Goal: Task Accomplishment & Management: Use online tool/utility

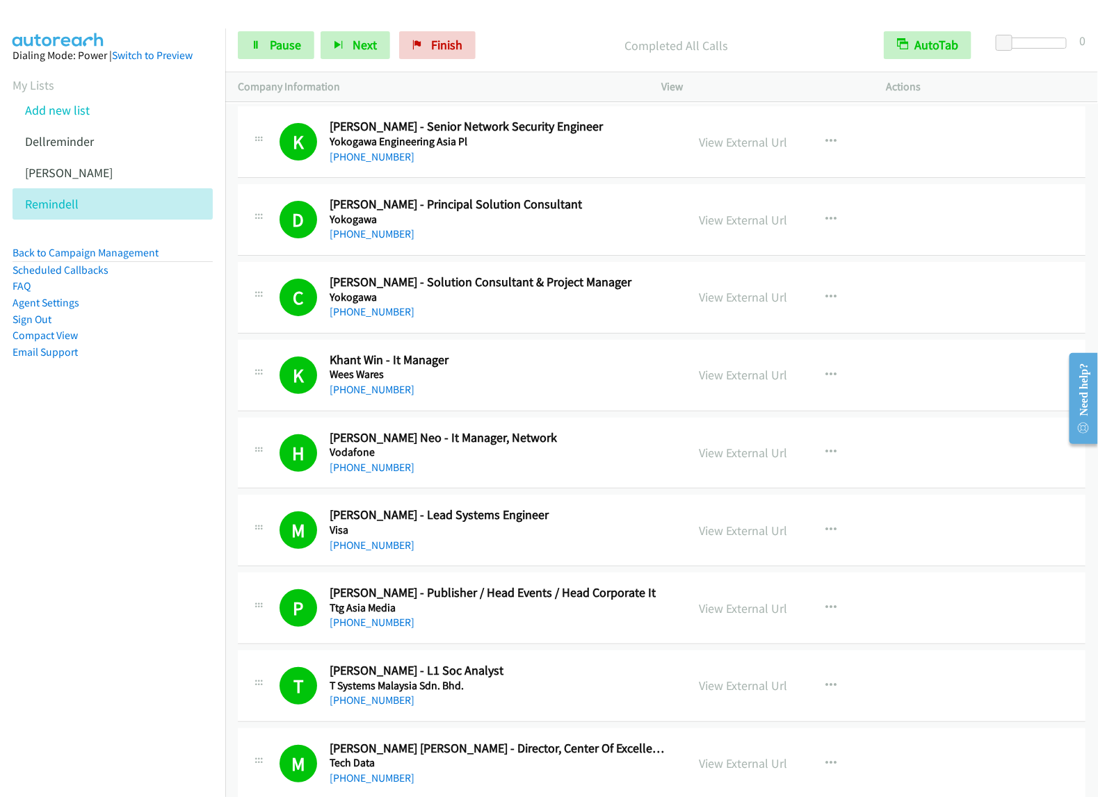
scroll to position [5643, 0]
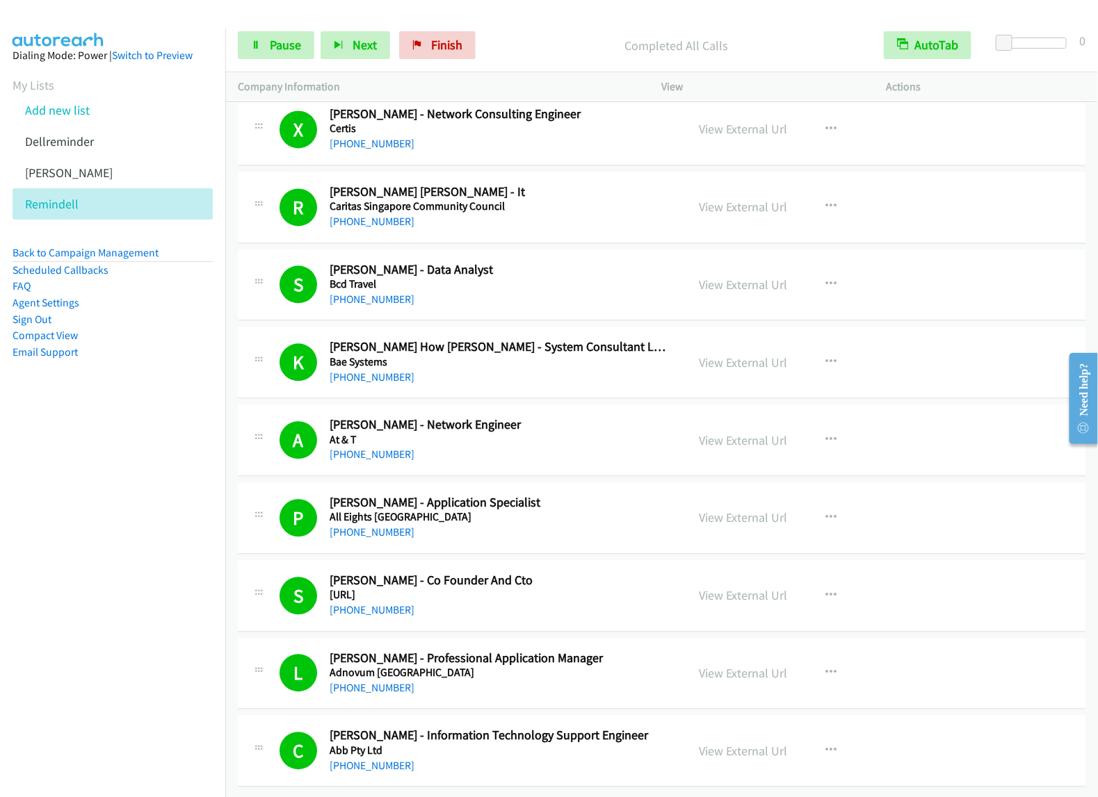
drag, startPoint x: 50, startPoint y: 123, endPoint x: 273, endPoint y: 149, distance: 224.6
click at [50, 118] on link "Add new list" at bounding box center [57, 110] width 65 height 16
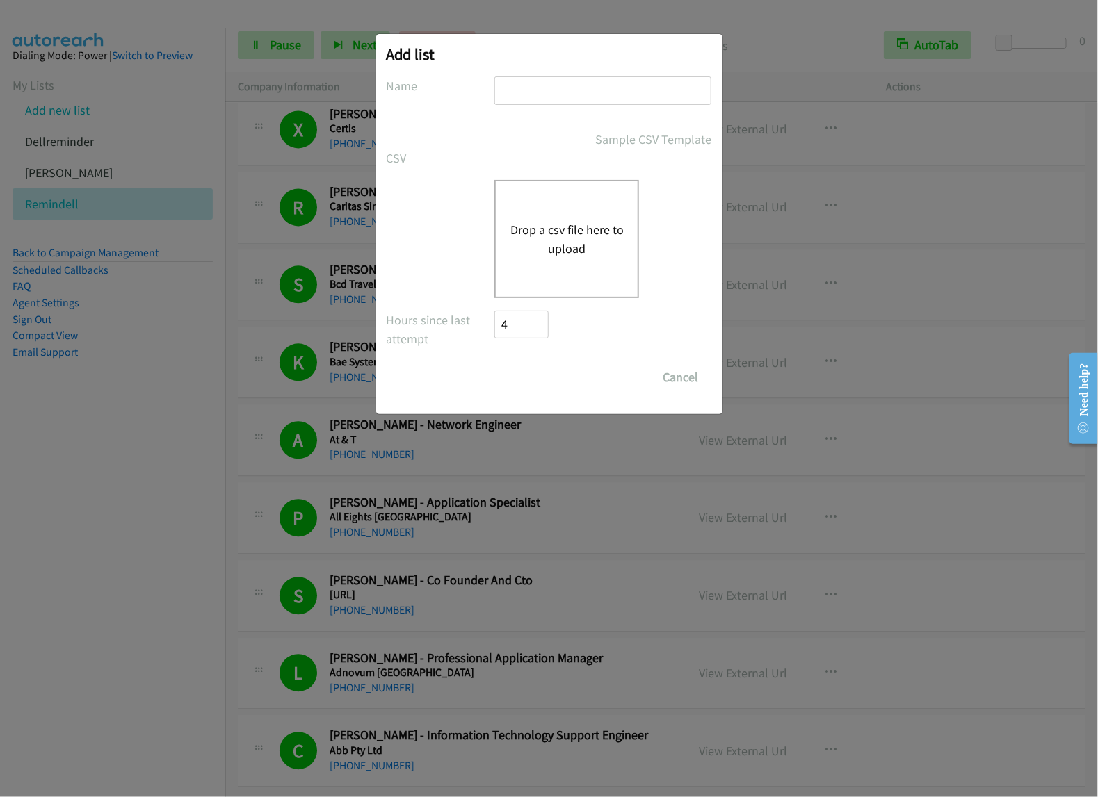
click at [563, 97] on input "text" at bounding box center [602, 90] width 217 height 28
type input "inforHK"
click at [555, 231] on button "Drop a csv file here to upload" at bounding box center [566, 239] width 114 height 38
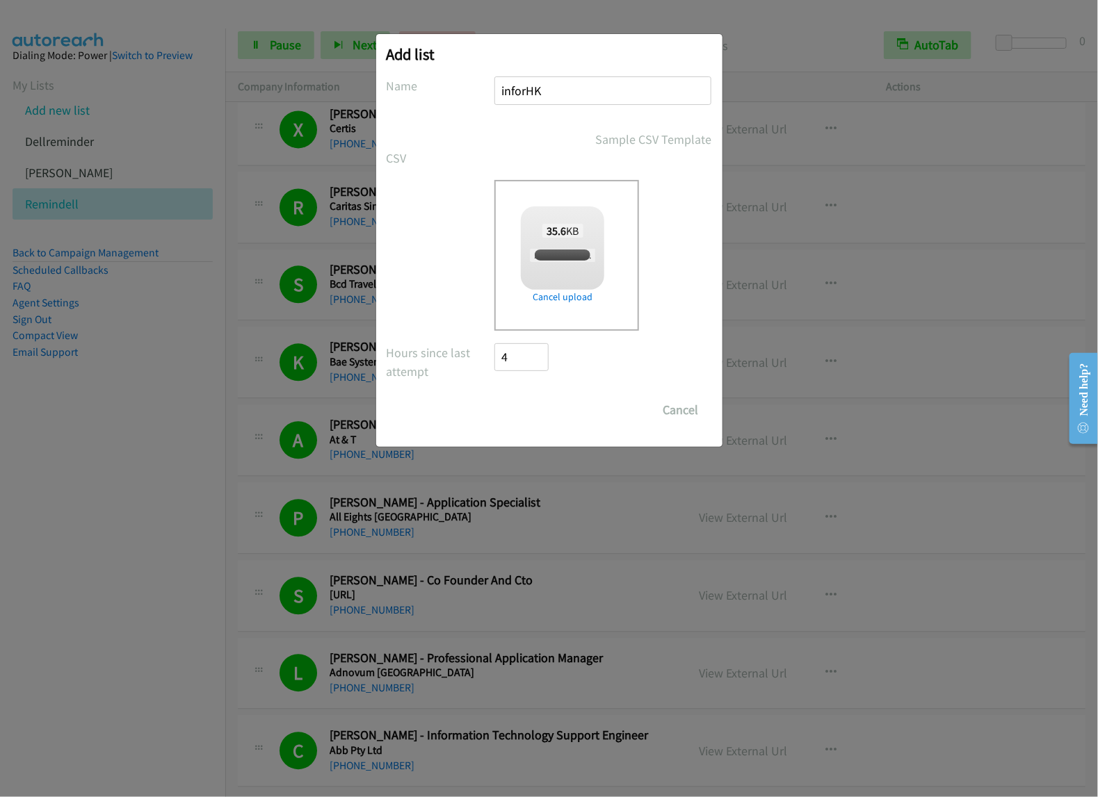
checkbox input "true"
click at [526, 411] on input "Save List" at bounding box center [531, 410] width 73 height 28
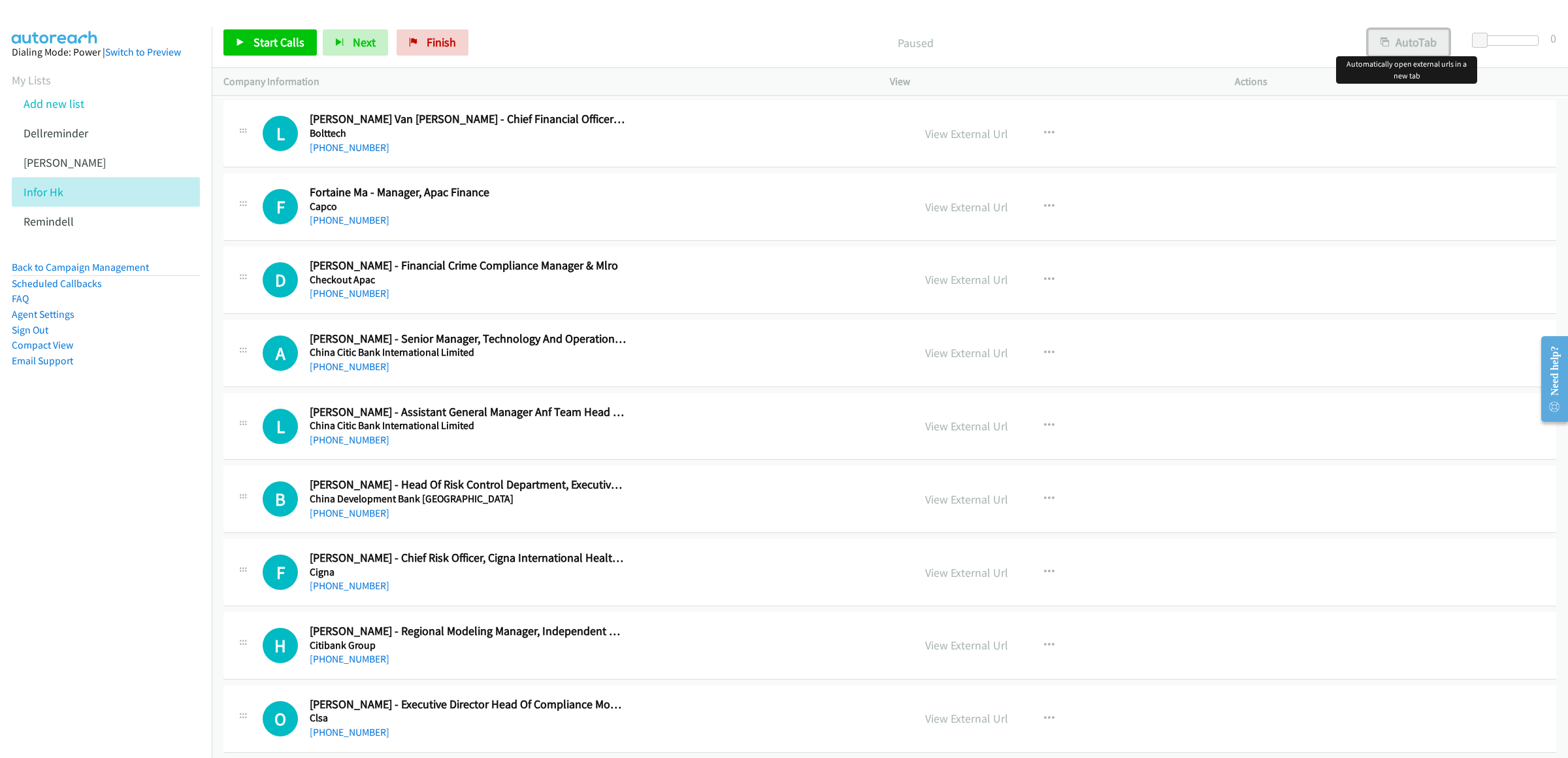
click at [1031, 46] on button "AutoTab" at bounding box center [1408, 42] width 81 height 26
click at [262, 46] on span "Start Calls" at bounding box center [279, 42] width 51 height 15
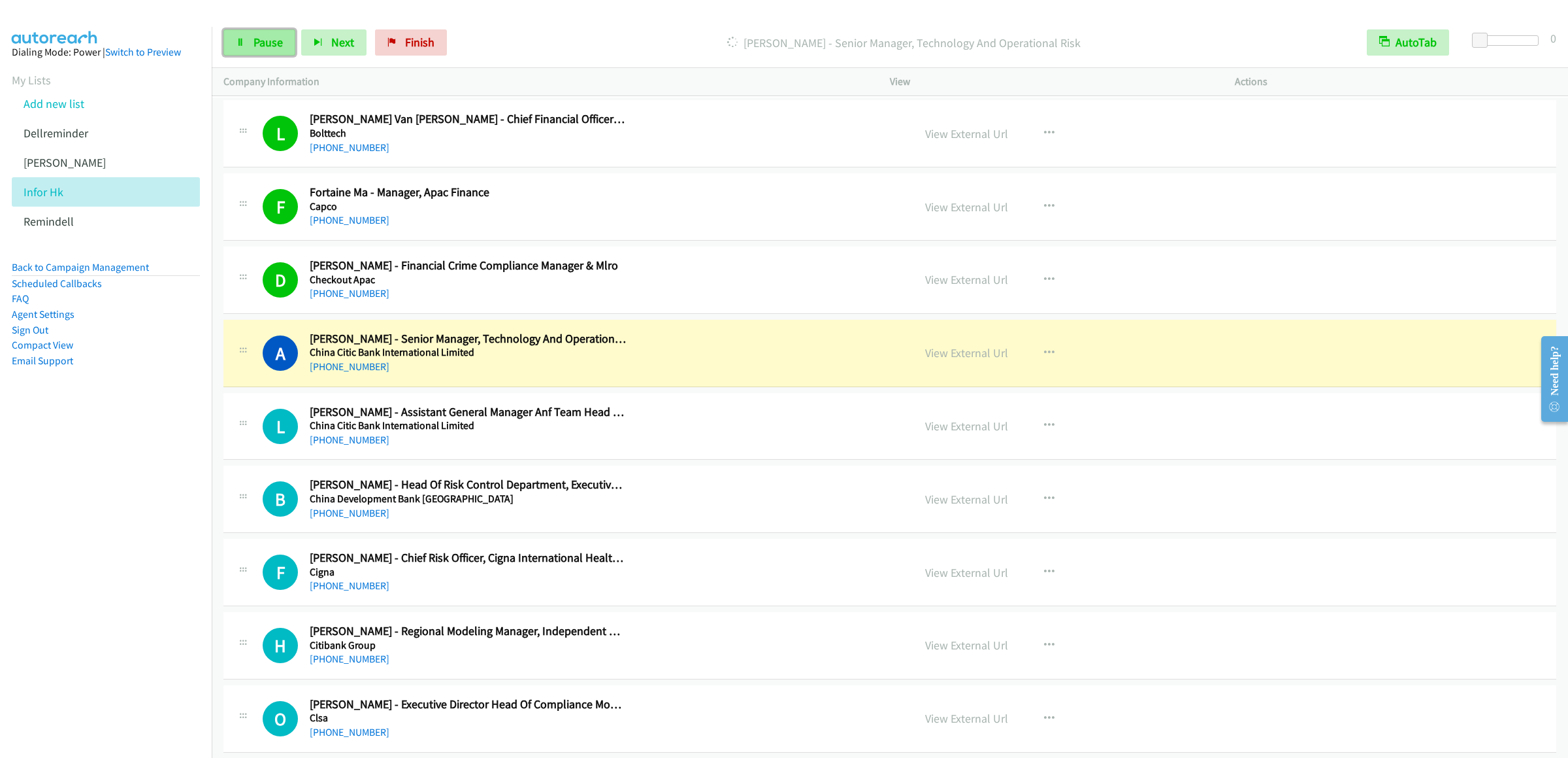
click at [259, 47] on span "Pause" at bounding box center [268, 42] width 29 height 15
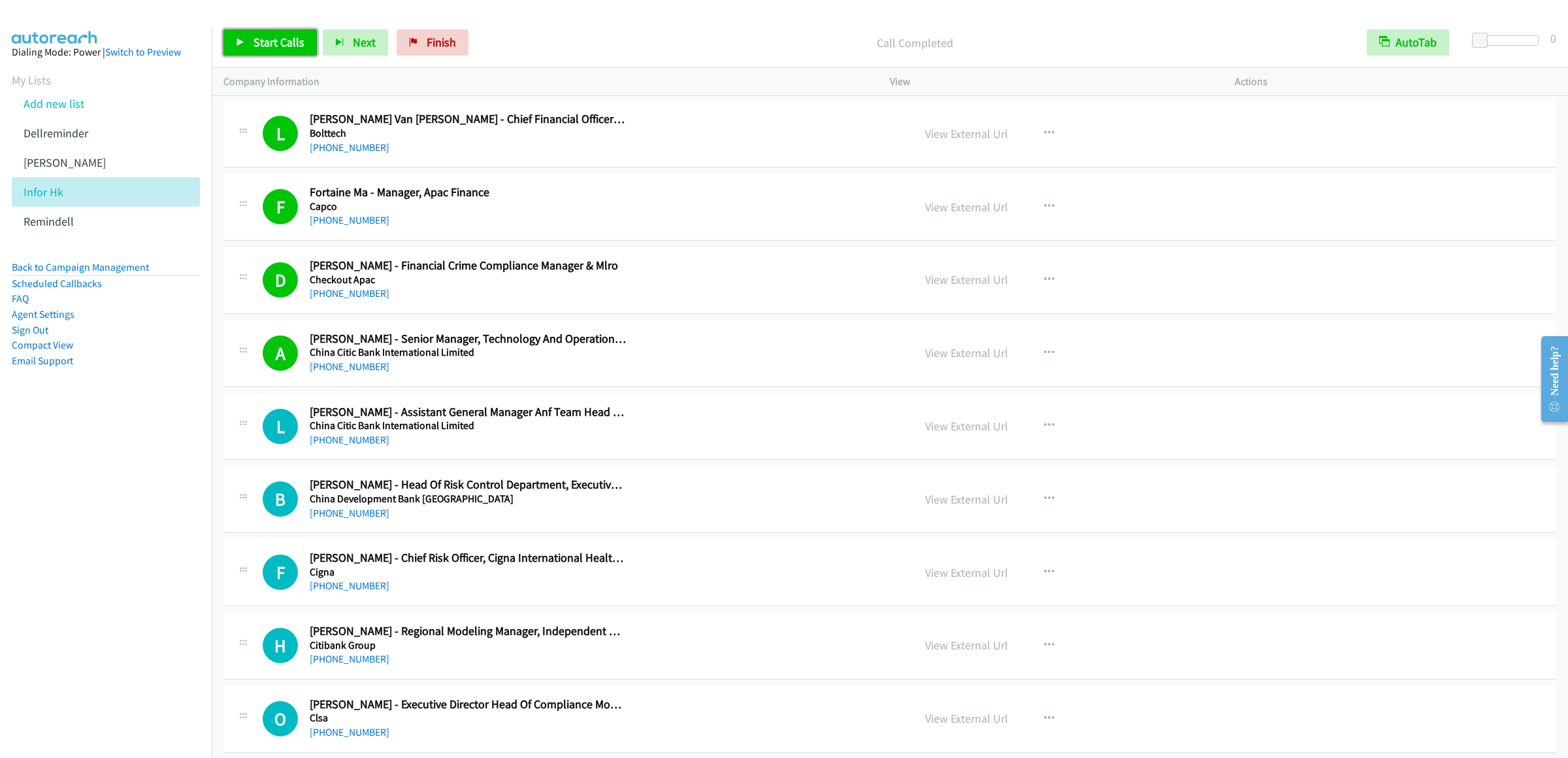
click at [287, 41] on span "Start Calls" at bounding box center [279, 42] width 51 height 15
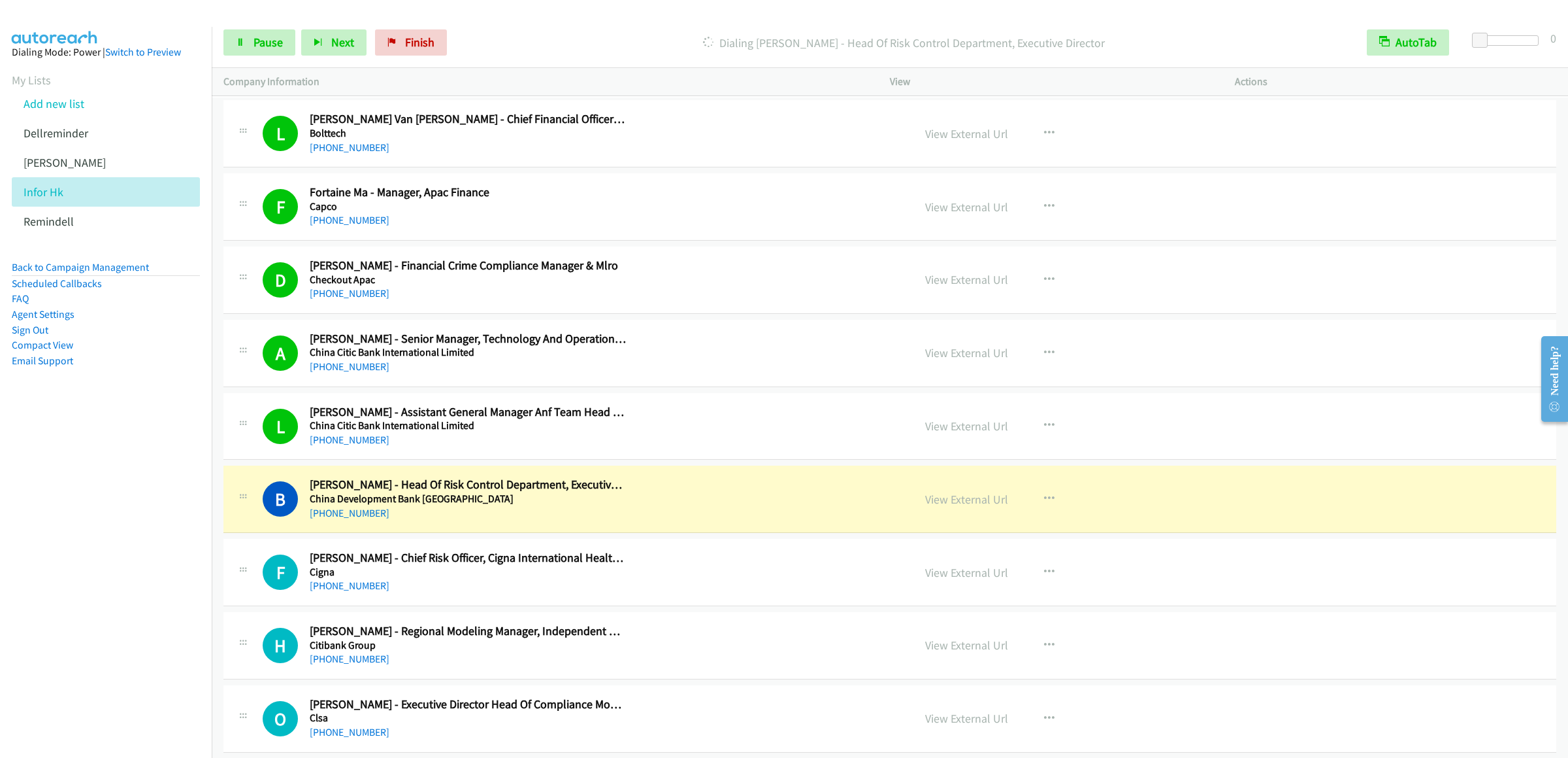
scroll to position [261, 0]
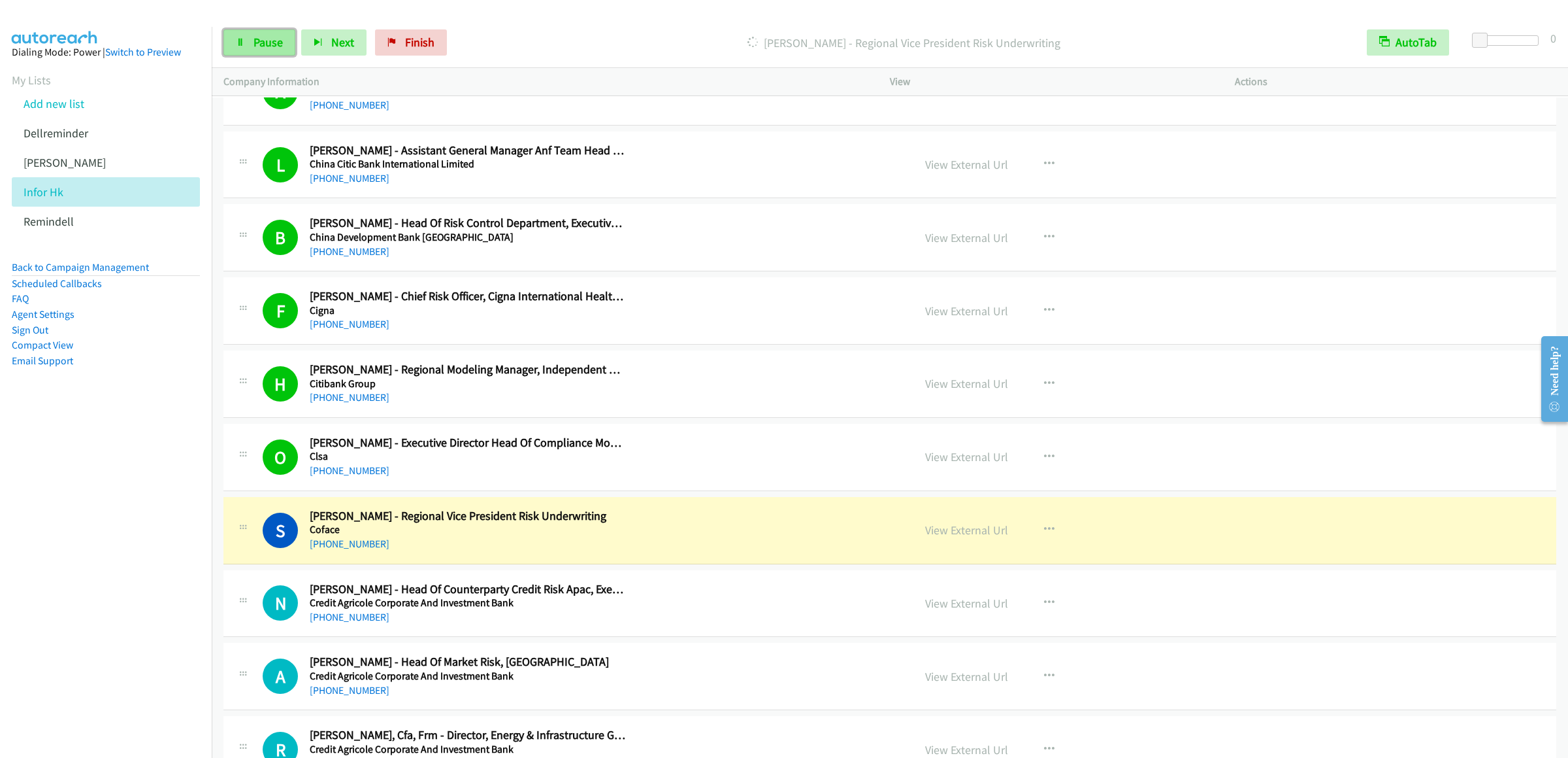
click at [267, 48] on span "Pause" at bounding box center [268, 42] width 29 height 15
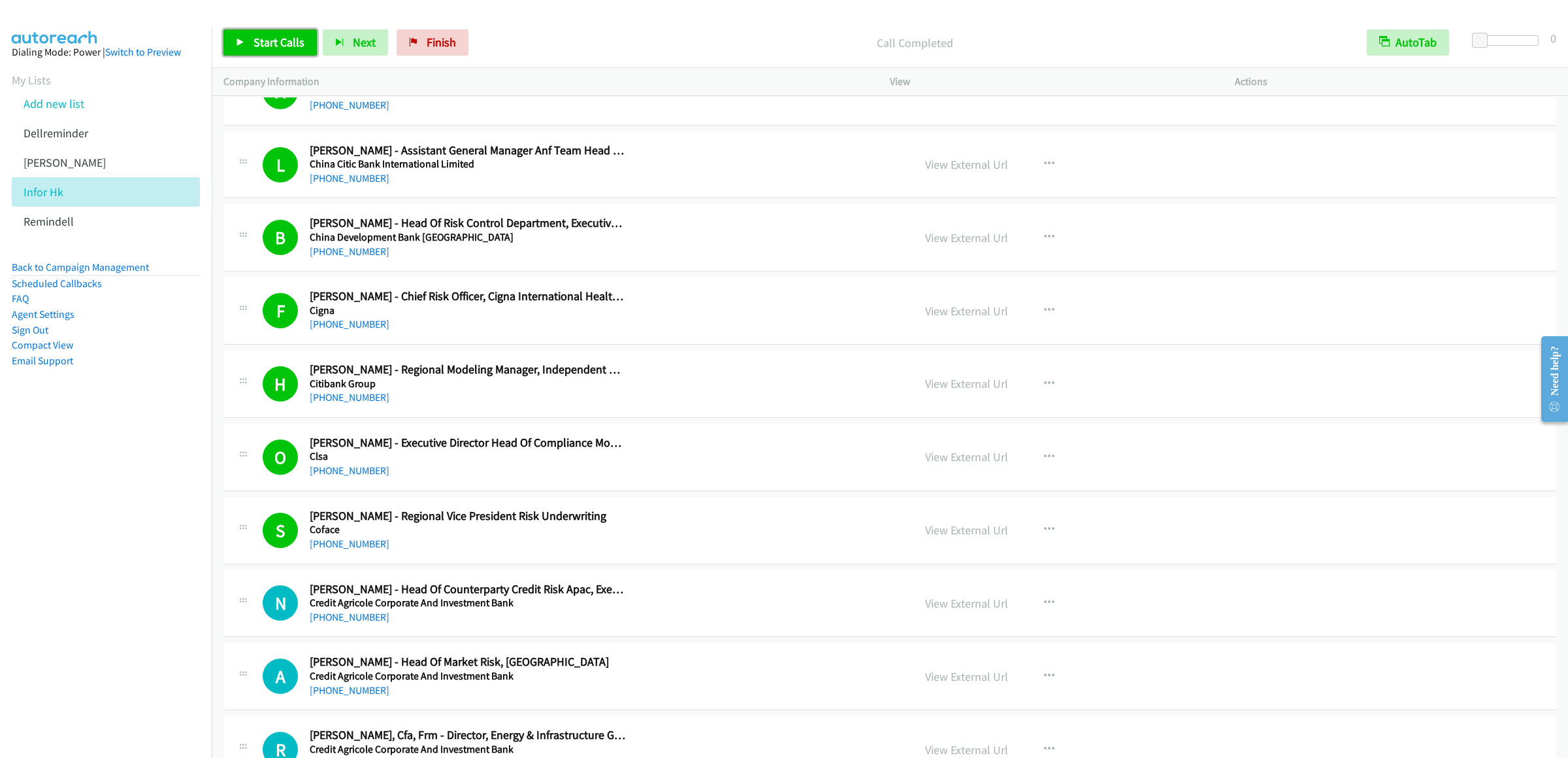
click at [245, 41] on link "Start Calls" at bounding box center [270, 42] width 93 height 26
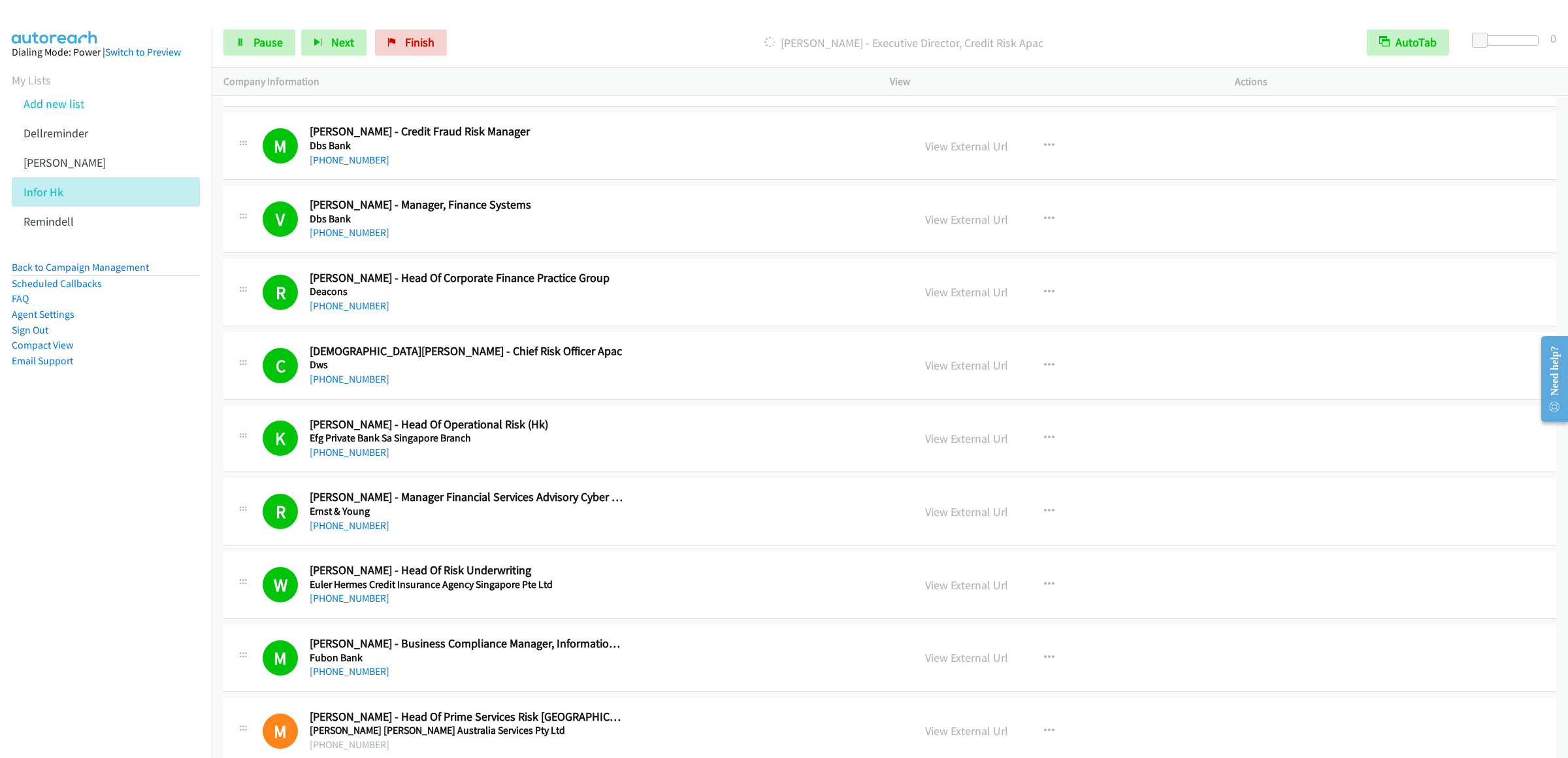
scroll to position [2484, 0]
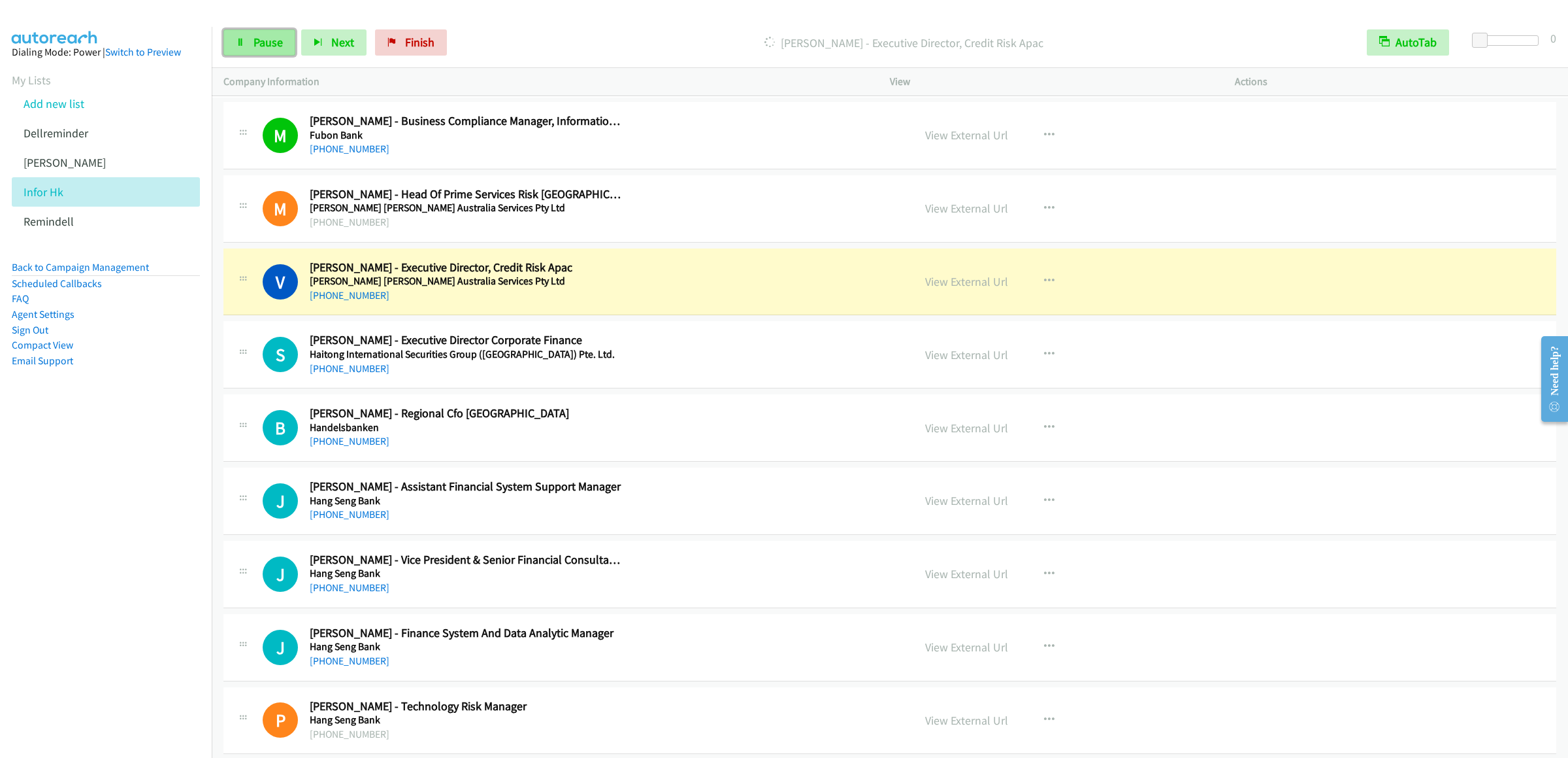
click at [273, 55] on link "Pause" at bounding box center [259, 42] width 71 height 26
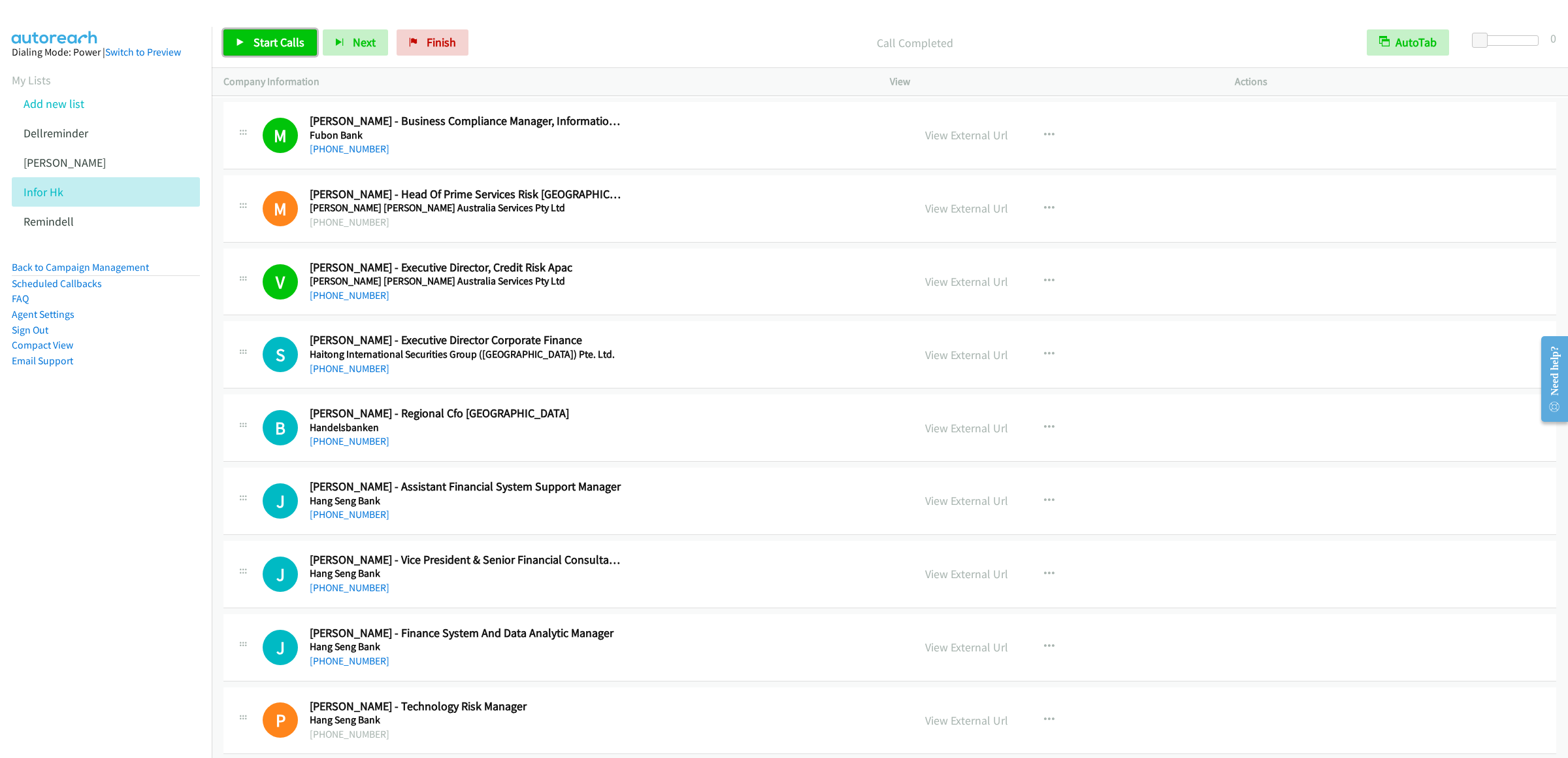
click at [267, 30] on link "Start Calls" at bounding box center [270, 42] width 93 height 26
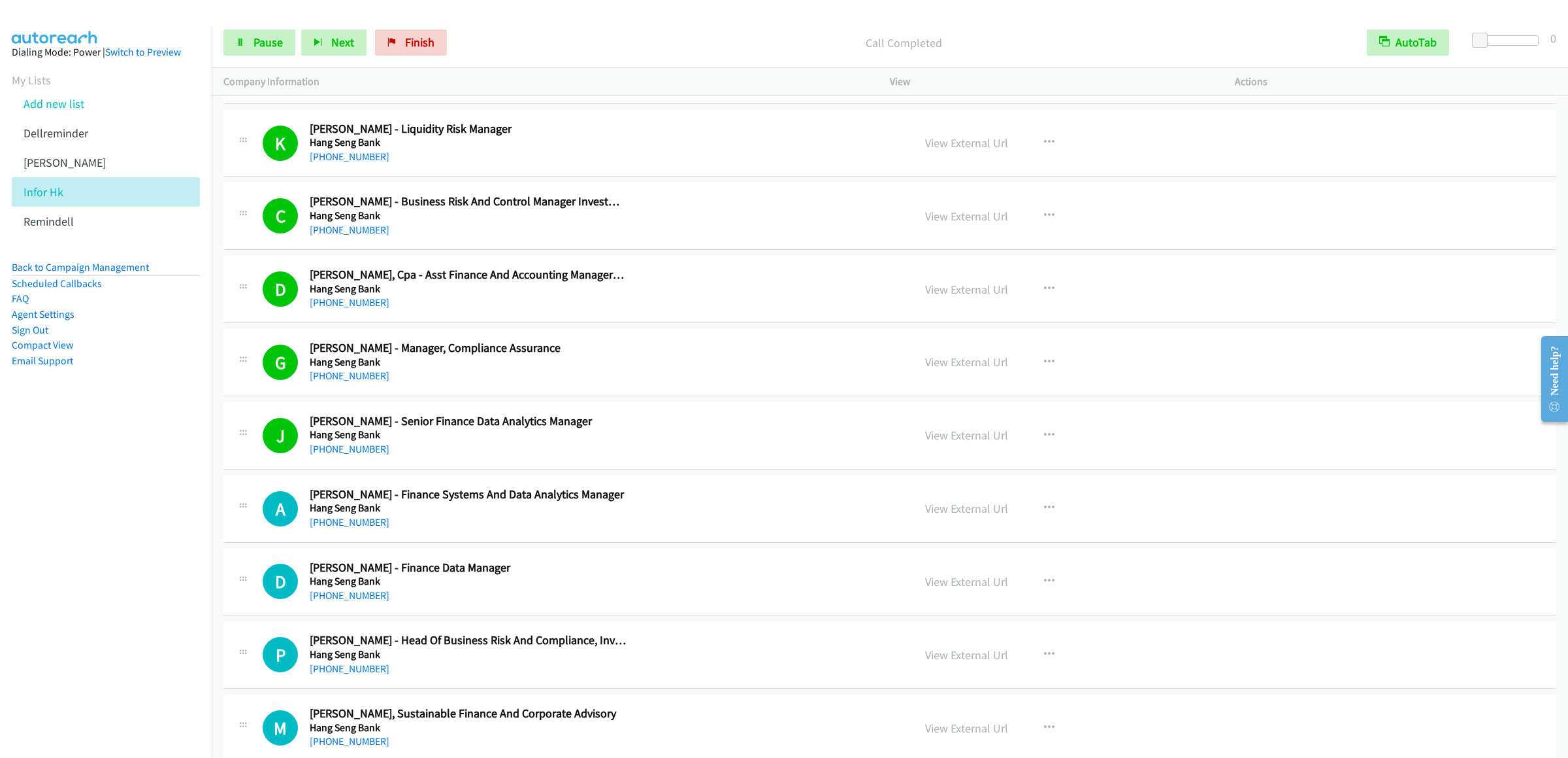
scroll to position [3922, 0]
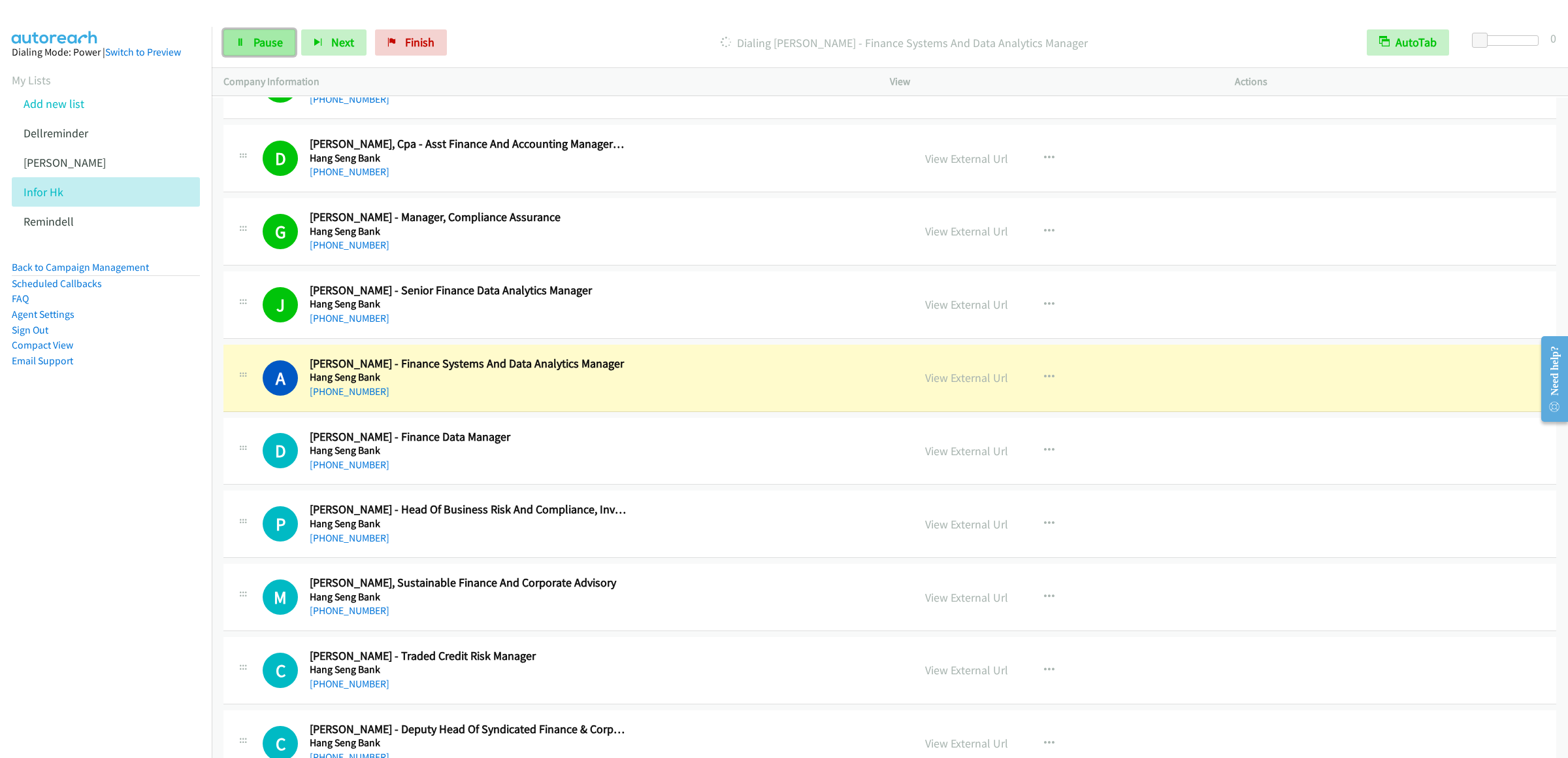
click at [259, 49] on span "Pause" at bounding box center [268, 42] width 29 height 15
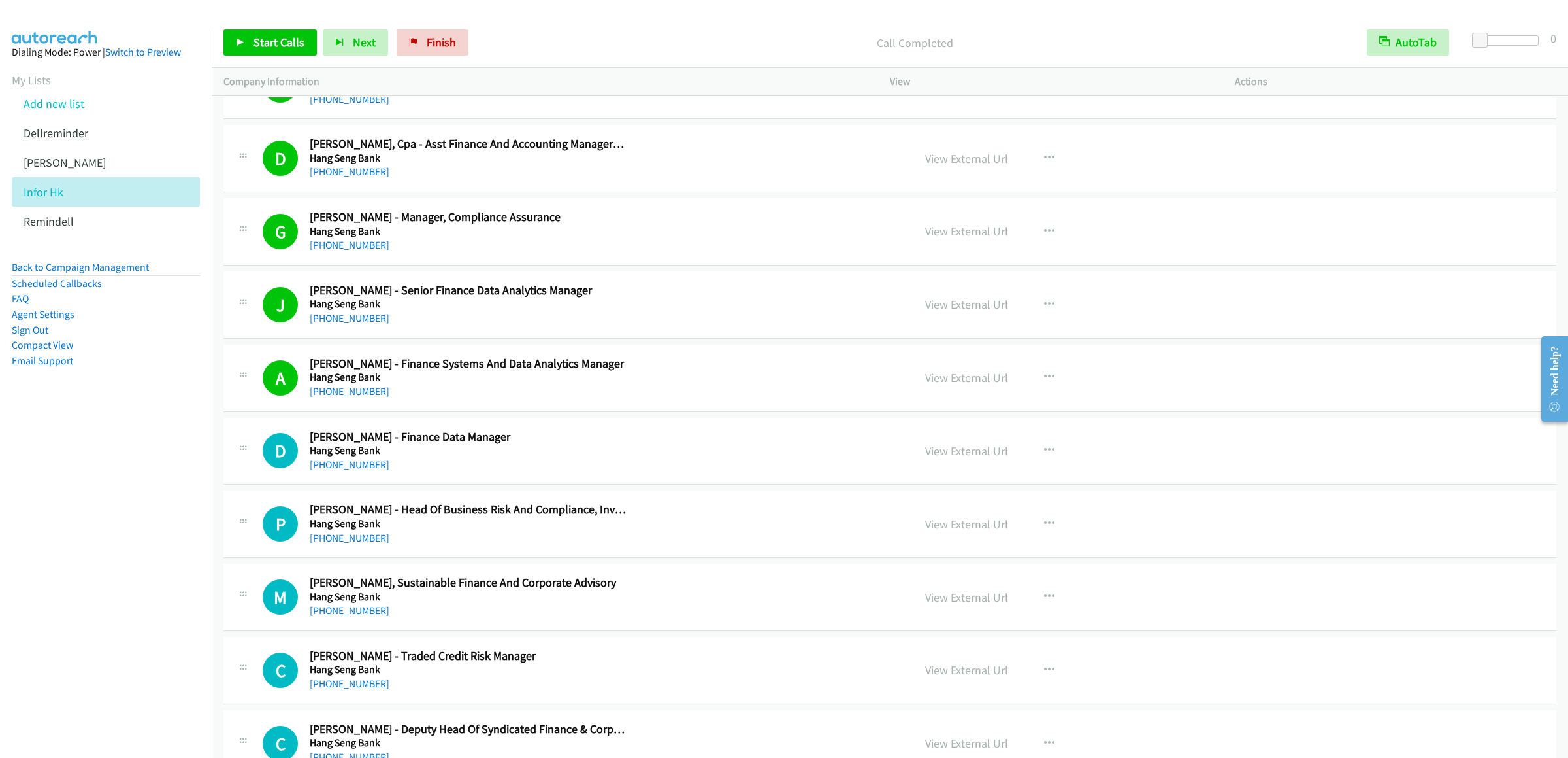
click at [269, 22] on div "Start Calls Pause Next Finish Call Completed AutoTab AutoTab 0" at bounding box center [889, 43] width 1356 height 51
click at [278, 59] on div "Start Calls Pause Next Finish Call Completed AutoTab AutoTab 0" at bounding box center [889, 43] width 1356 height 51
click at [278, 50] on link "Start Calls" at bounding box center [270, 42] width 93 height 26
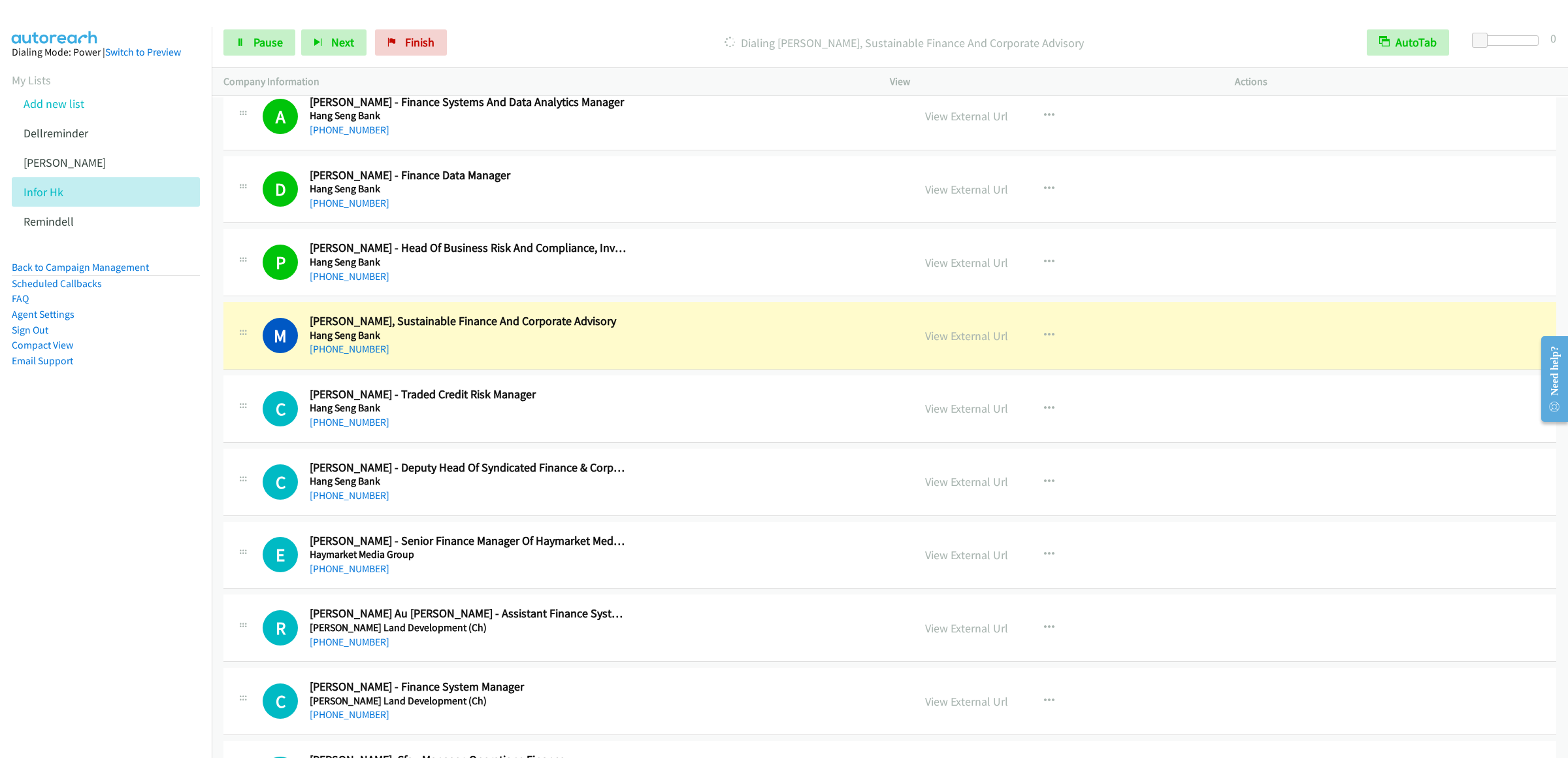
scroll to position [4314, 0]
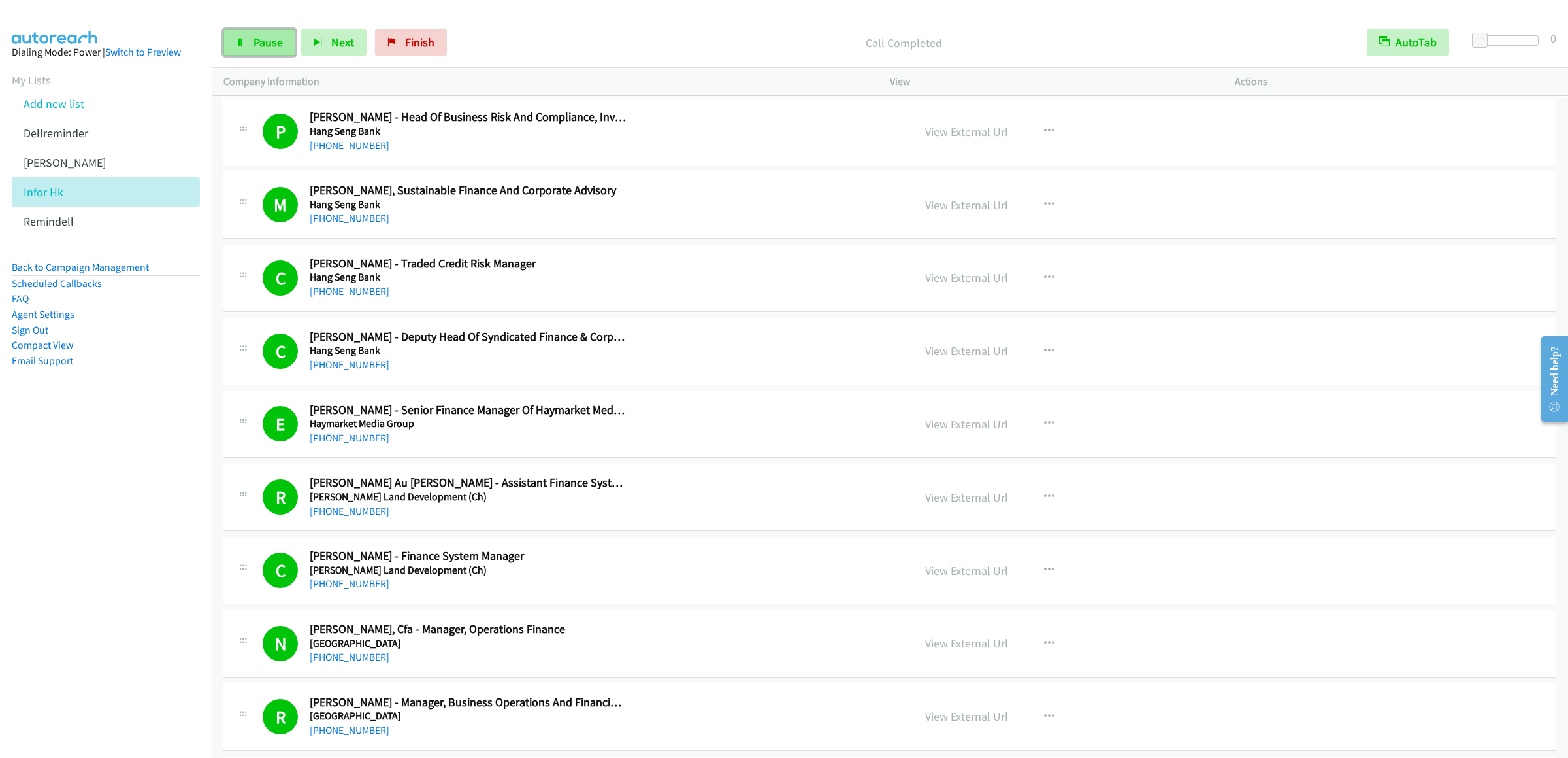
click at [235, 47] on link "Pause" at bounding box center [259, 42] width 71 height 26
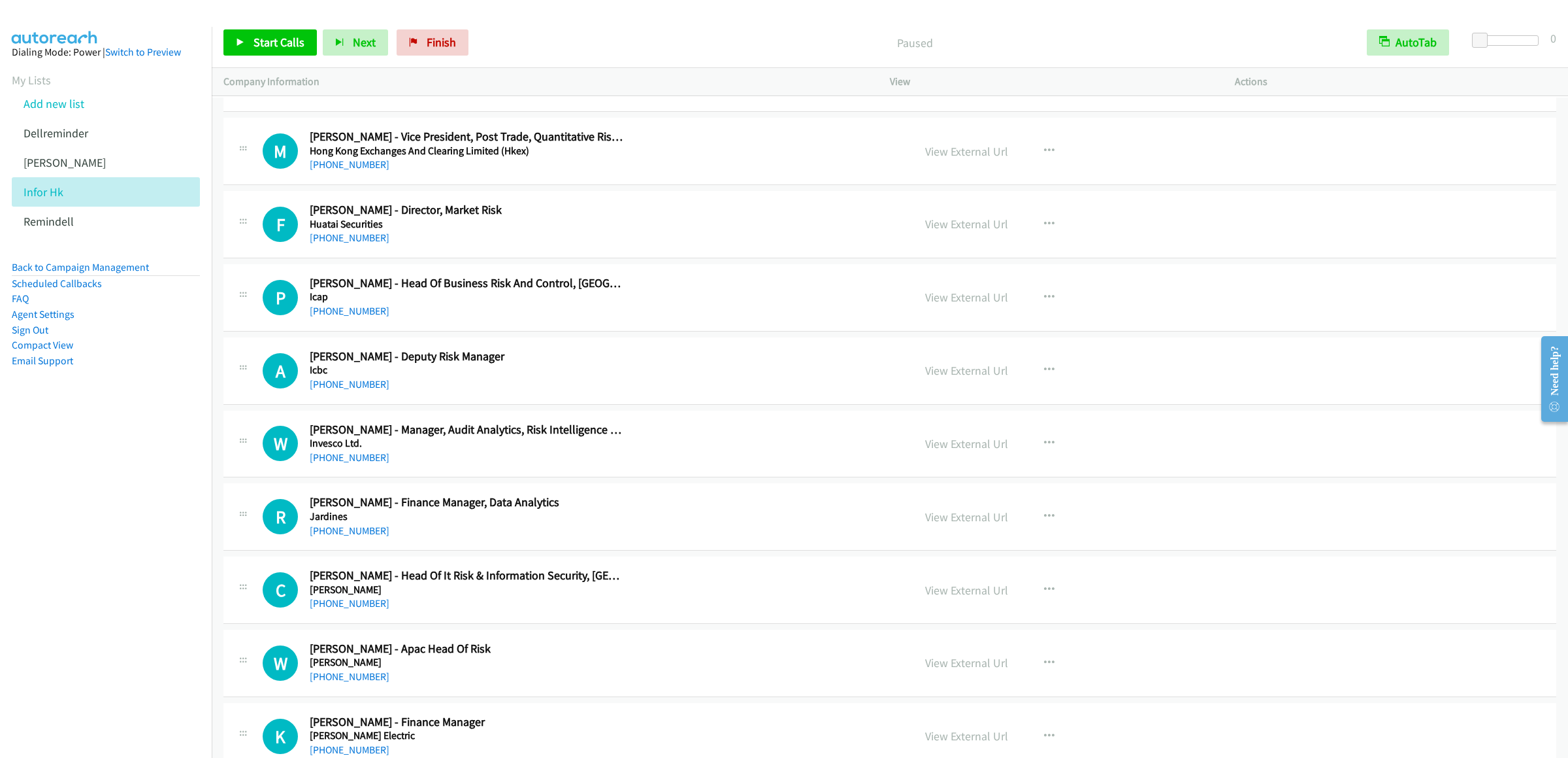
scroll to position [4967, 0]
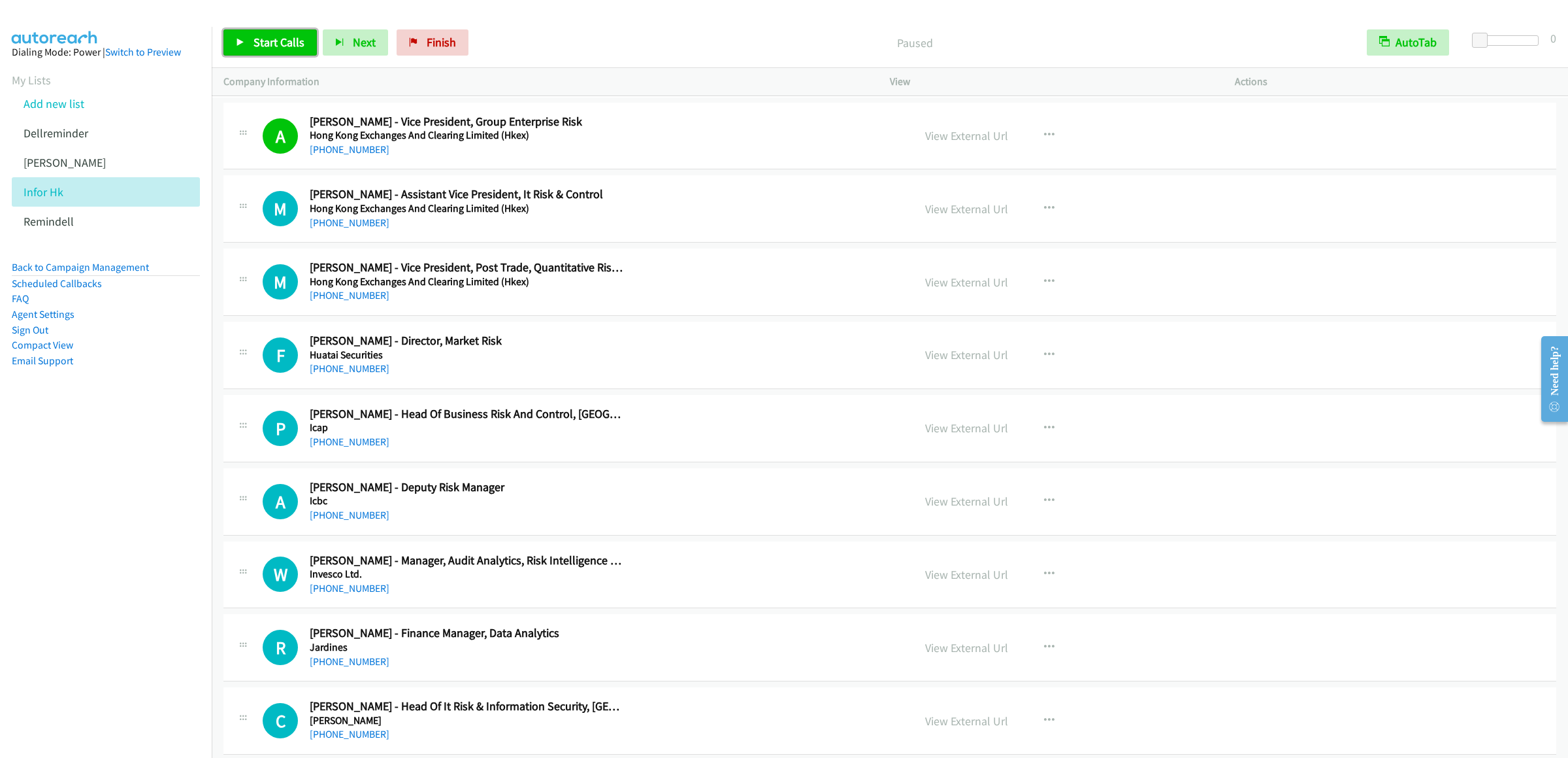
click at [274, 30] on link "Start Calls" at bounding box center [270, 42] width 93 height 26
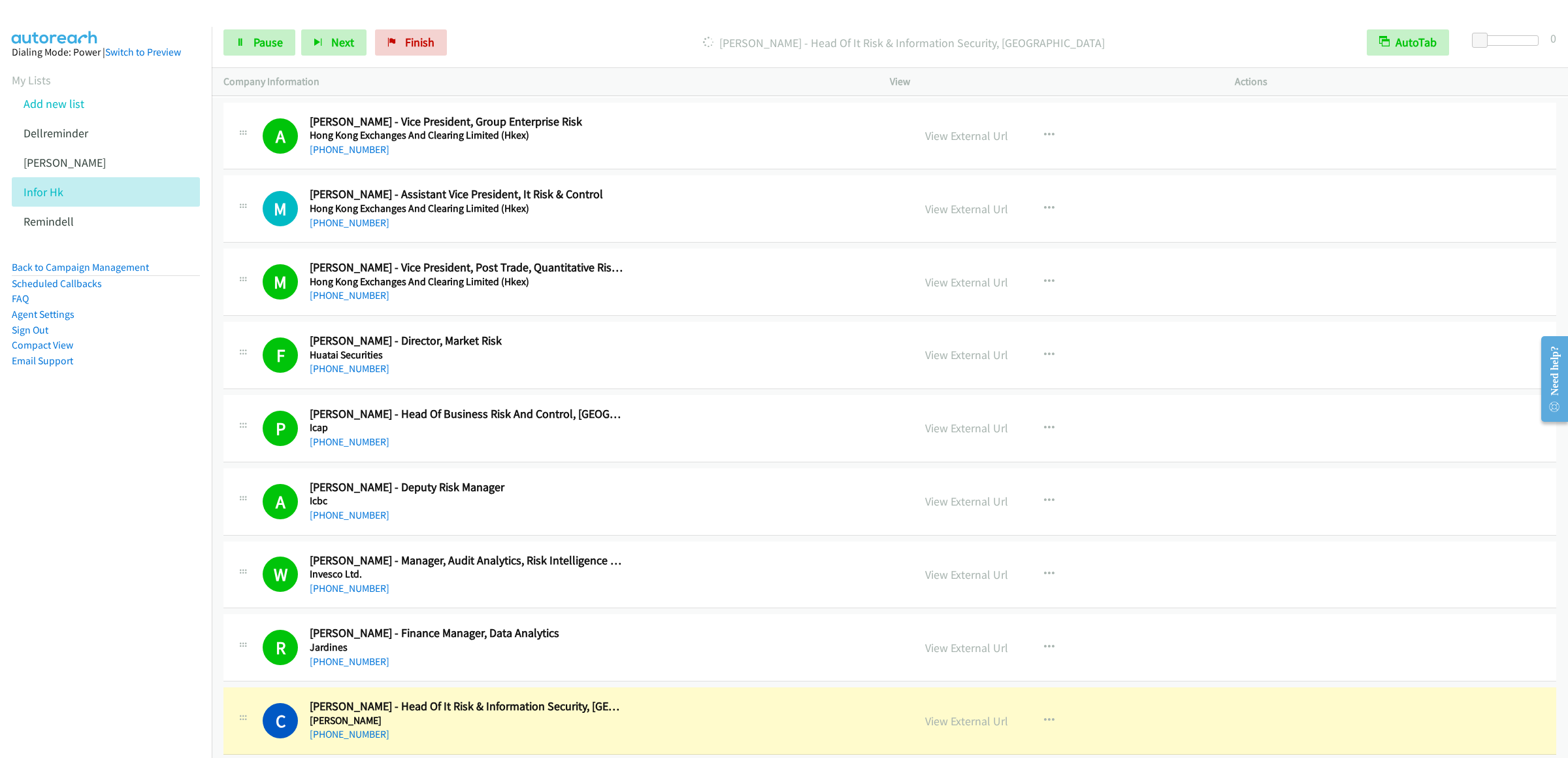
scroll to position [5491, 0]
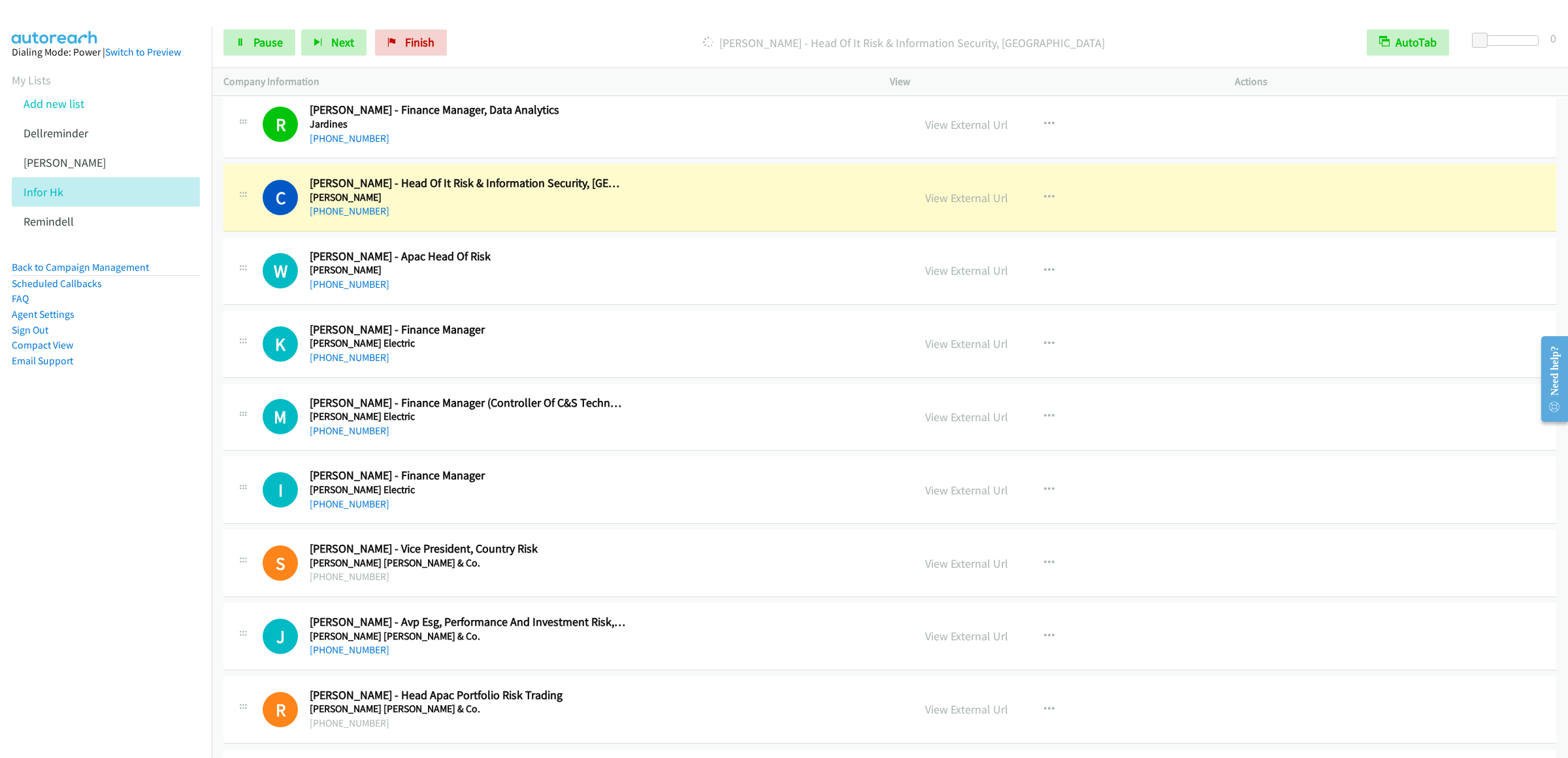
click at [243, 56] on div "Start Calls Pause Next Finish Dialing Charles Wong - Head Of It Risk & Informat…" at bounding box center [889, 43] width 1356 height 51
click at [245, 47] on link "Pause" at bounding box center [259, 42] width 71 height 26
click at [1031, 357] on button "button" at bounding box center [1050, 344] width 36 height 26
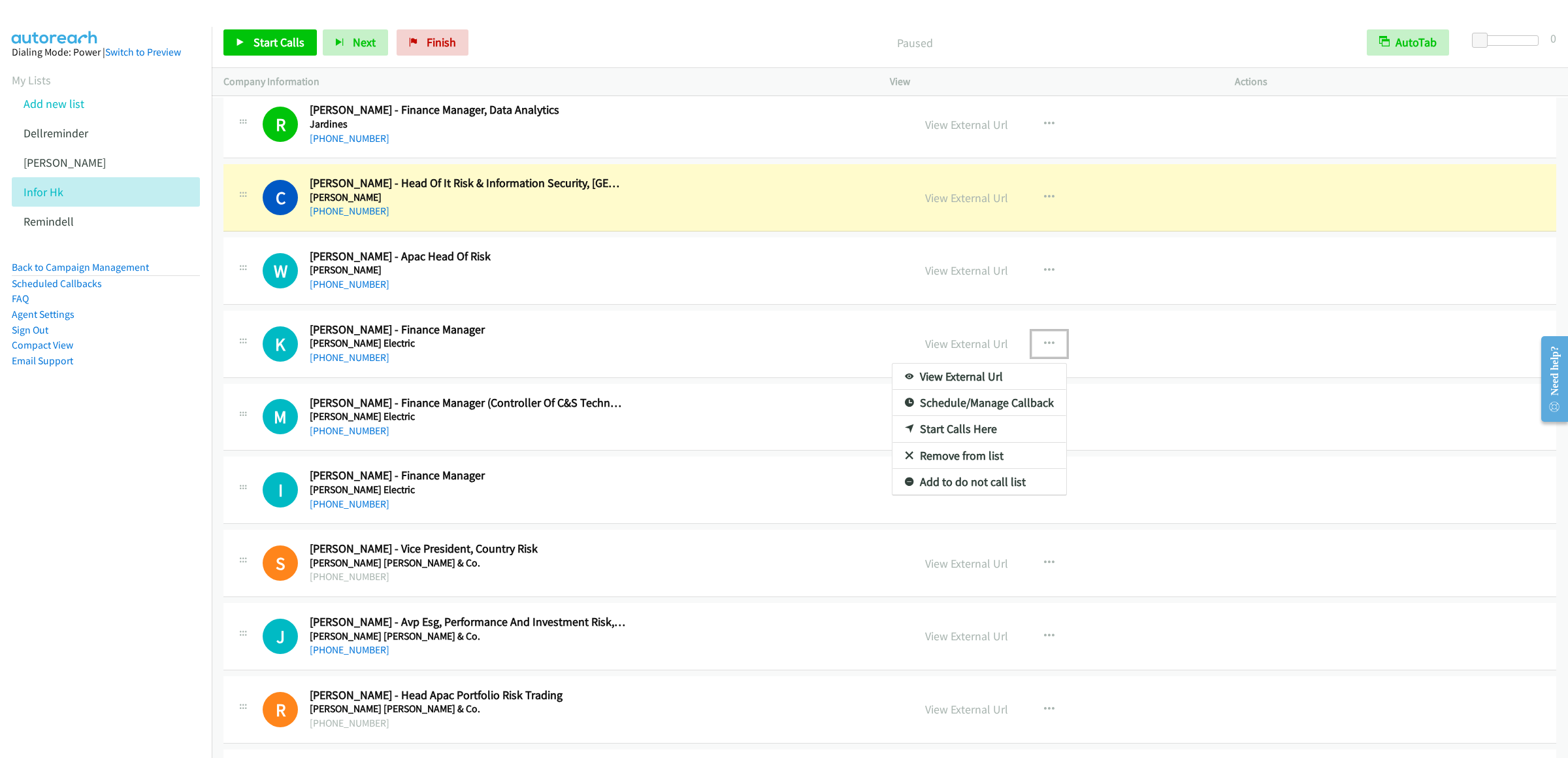
click at [975, 442] on link "Start Calls Here" at bounding box center [979, 429] width 174 height 26
click at [269, 46] on span "Start Calls" at bounding box center [279, 42] width 51 height 15
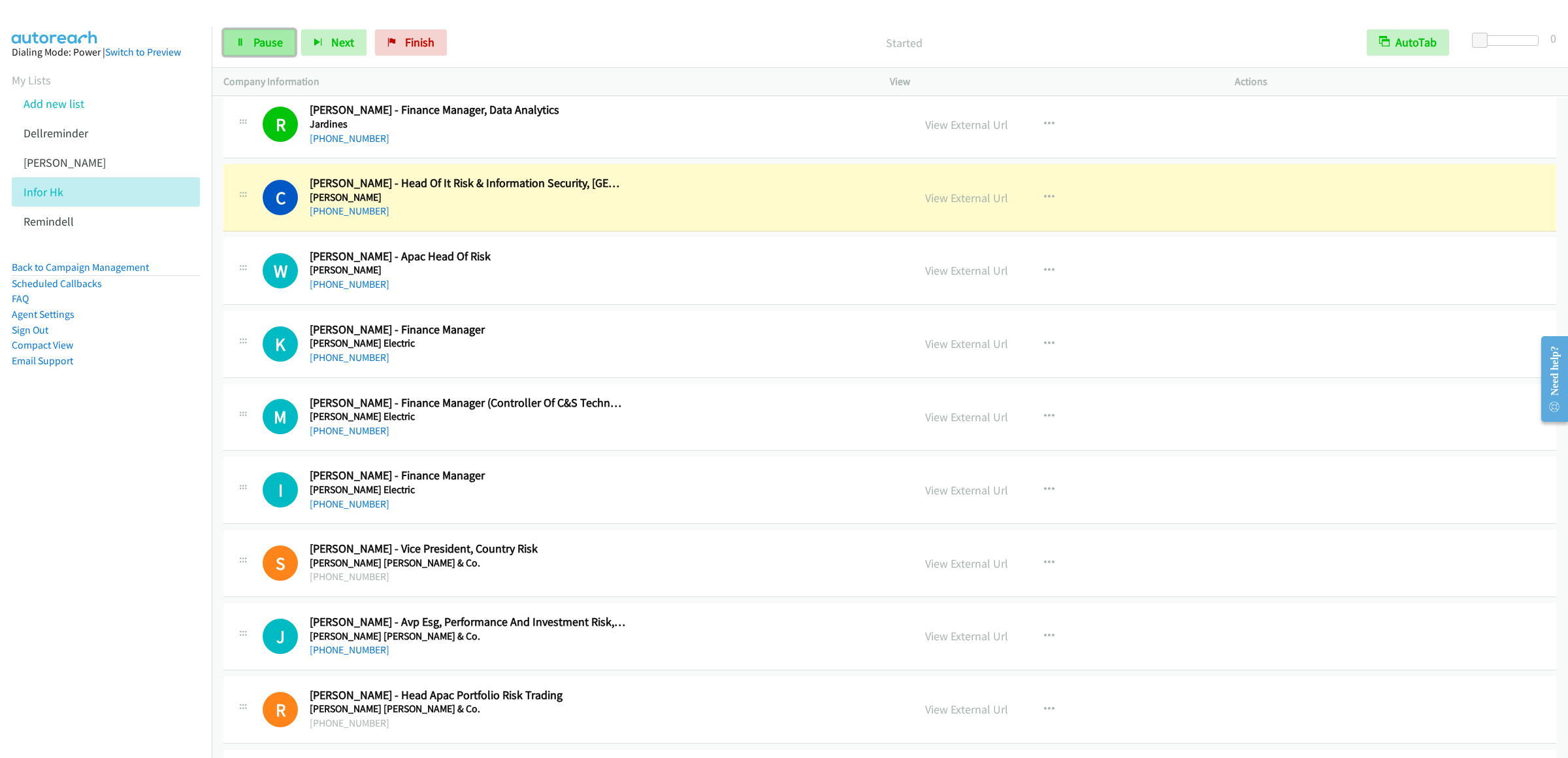
click at [250, 51] on link "Pause" at bounding box center [259, 42] width 71 height 26
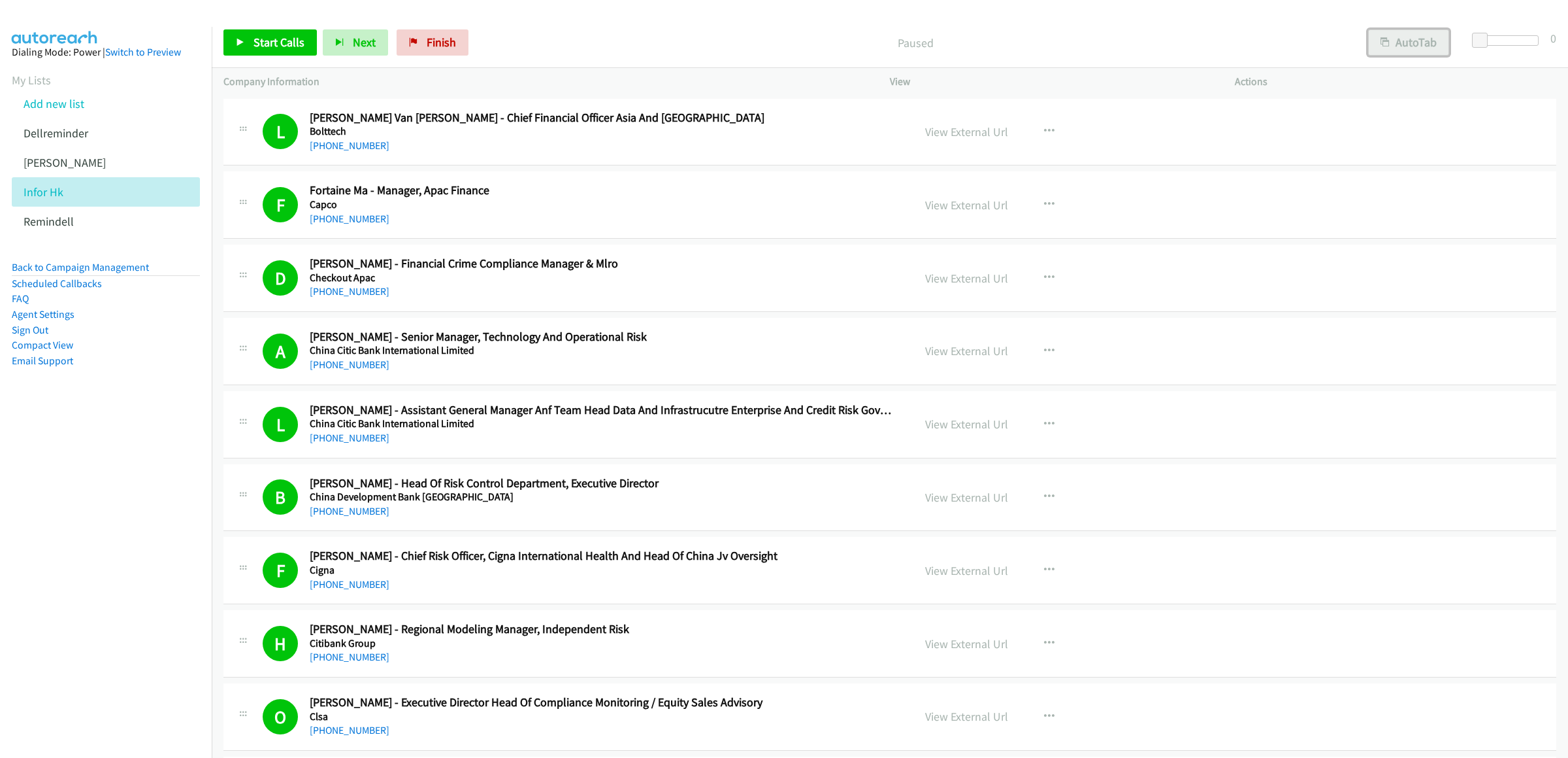
click at [1416, 46] on button "AutoTab" at bounding box center [1408, 42] width 81 height 26
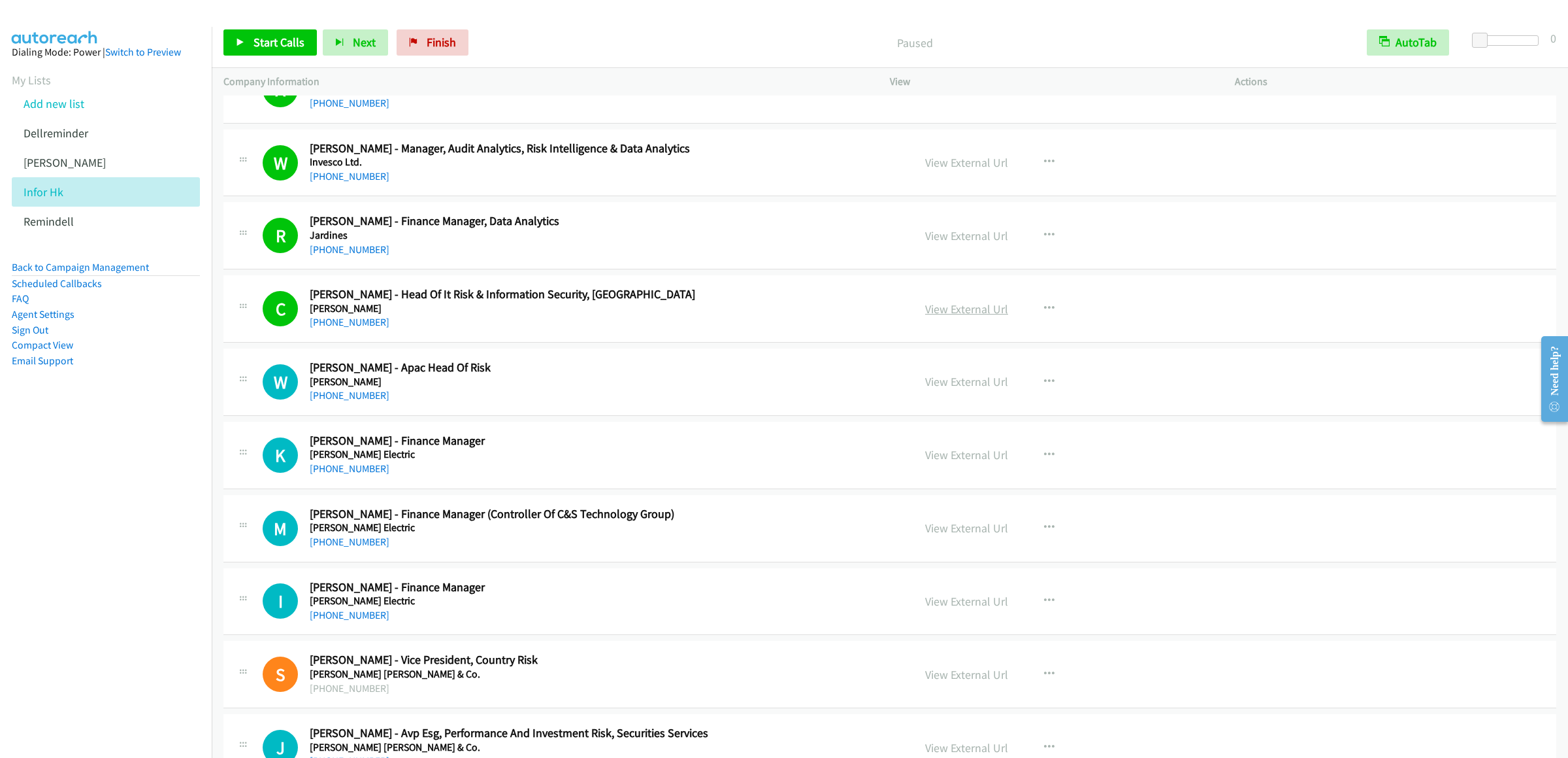
scroll to position [5640, 0]
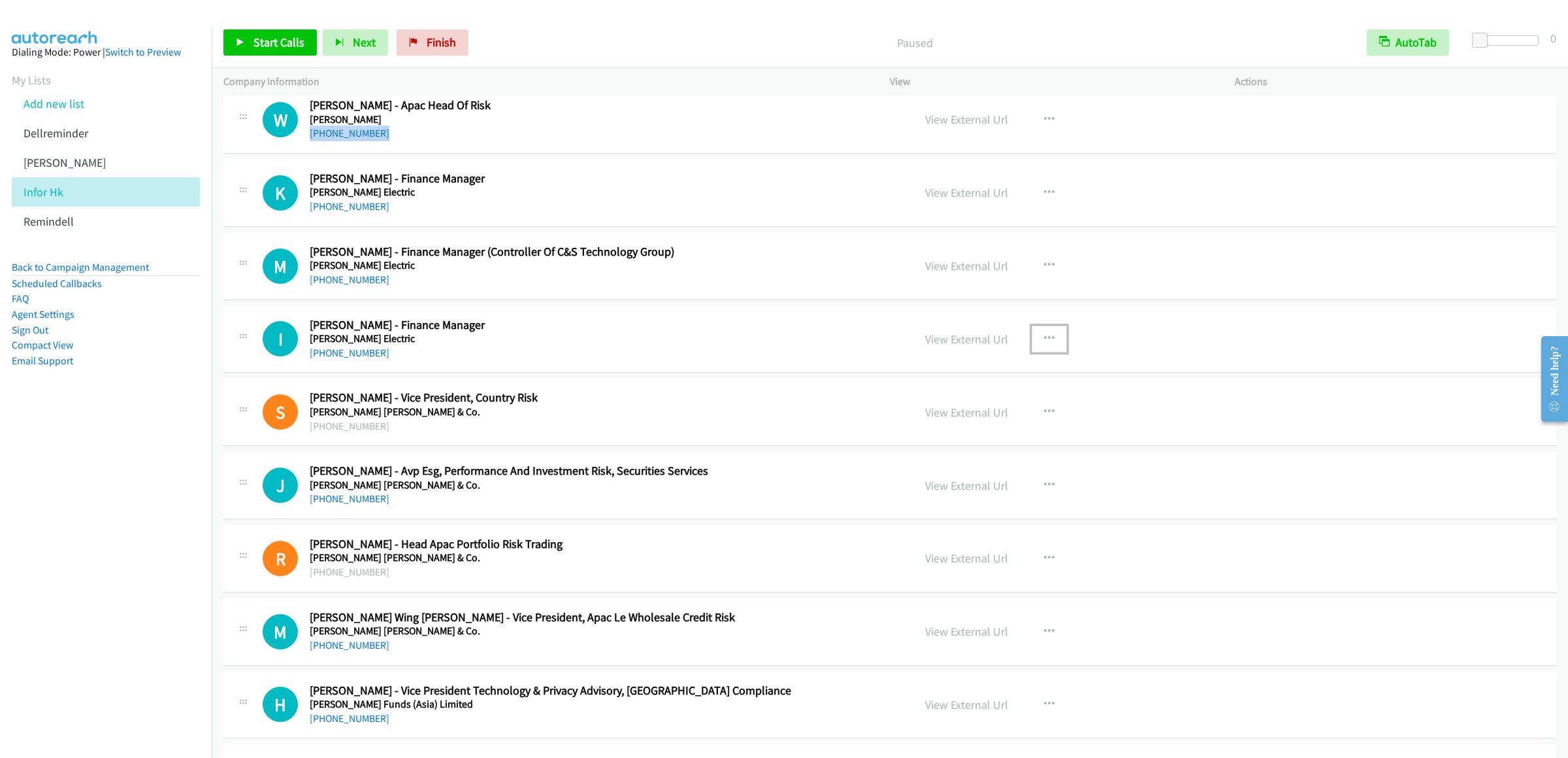
click at [1044, 344] on icon "button" at bounding box center [1049, 338] width 10 height 10
click at [950, 437] on link "Start Calls Here" at bounding box center [979, 424] width 174 height 26
click at [265, 45] on span "Start Calls" at bounding box center [279, 42] width 51 height 15
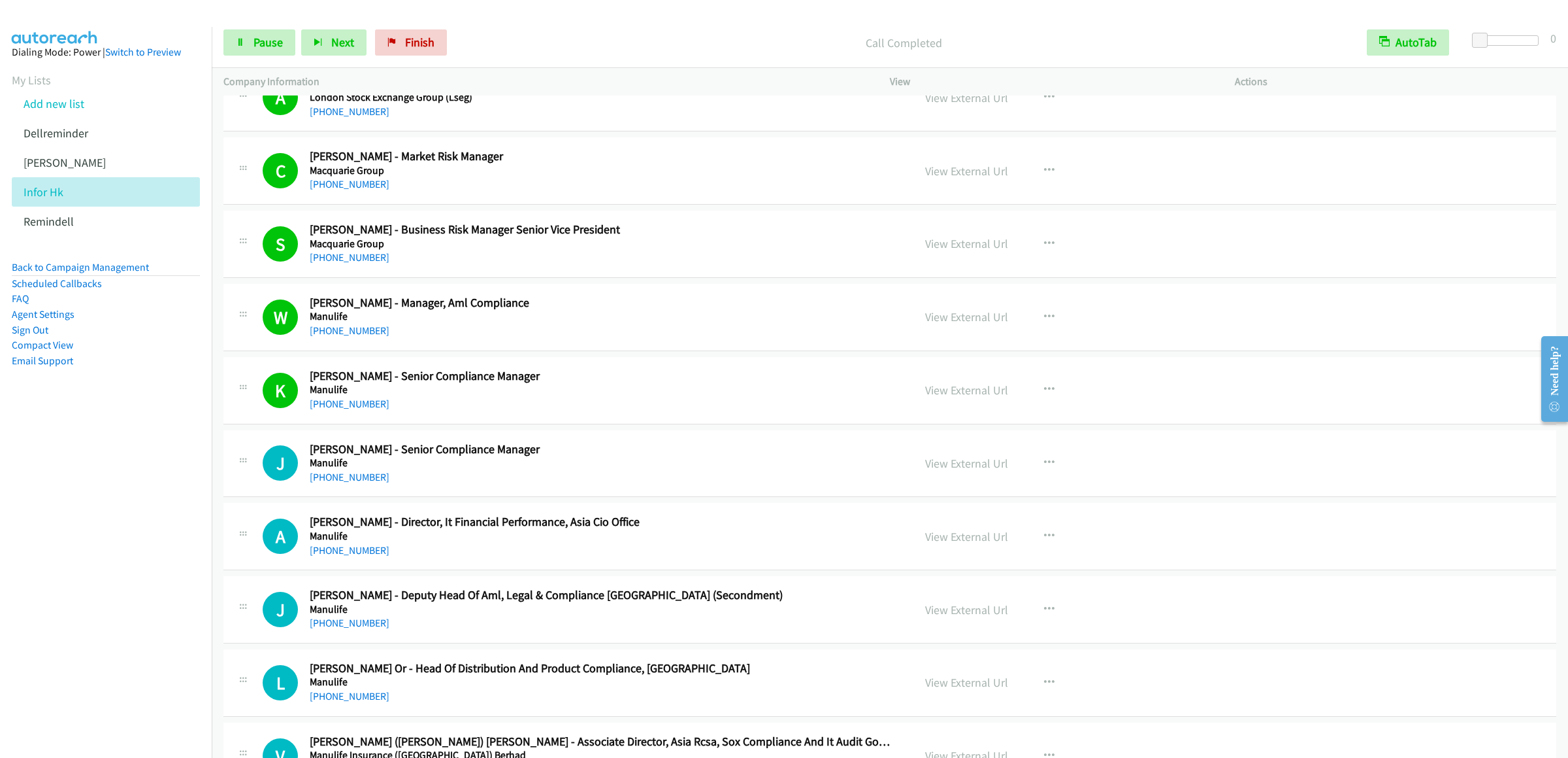
scroll to position [6946, 0]
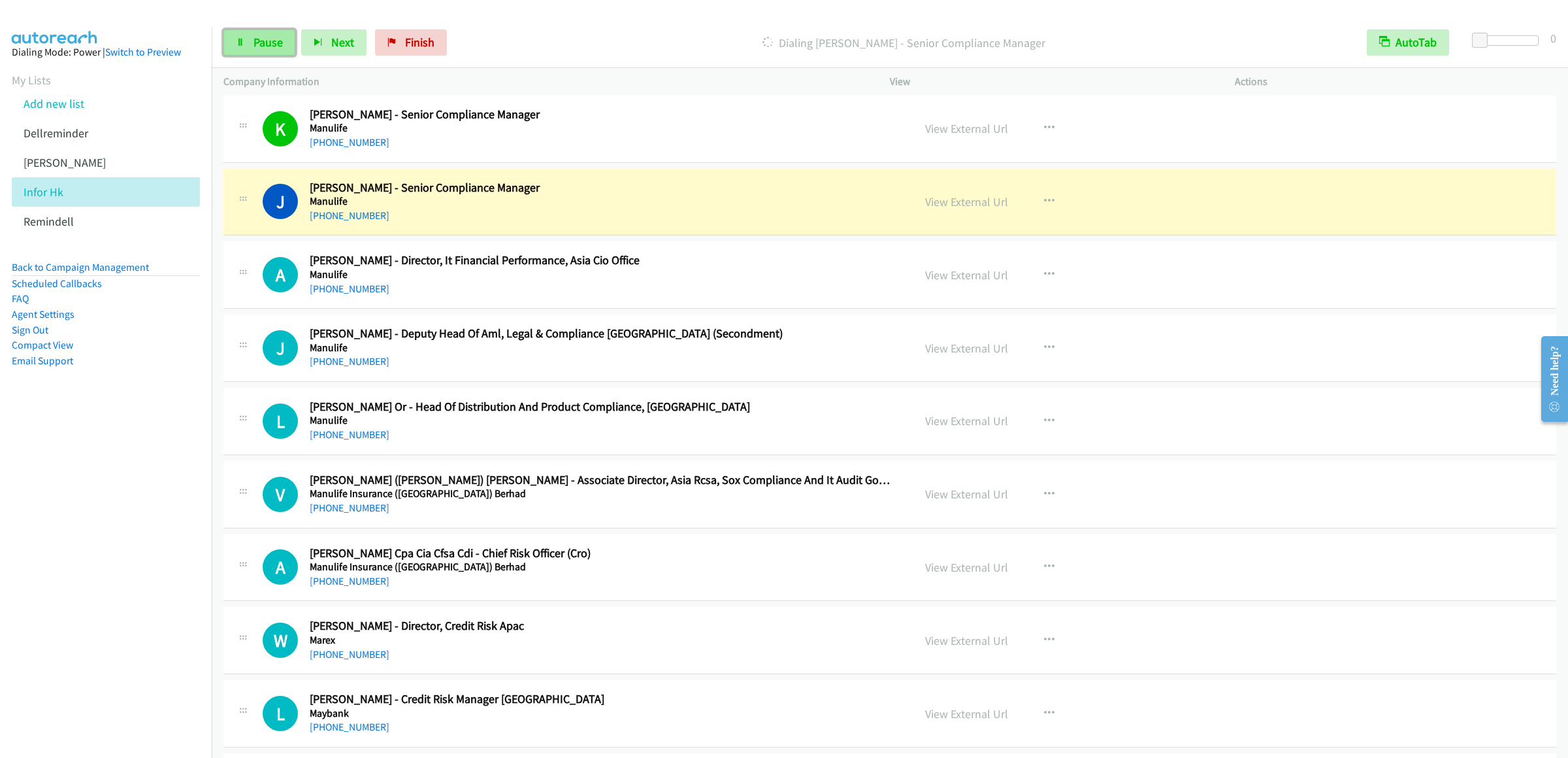
click at [269, 30] on link "Pause" at bounding box center [259, 42] width 71 height 26
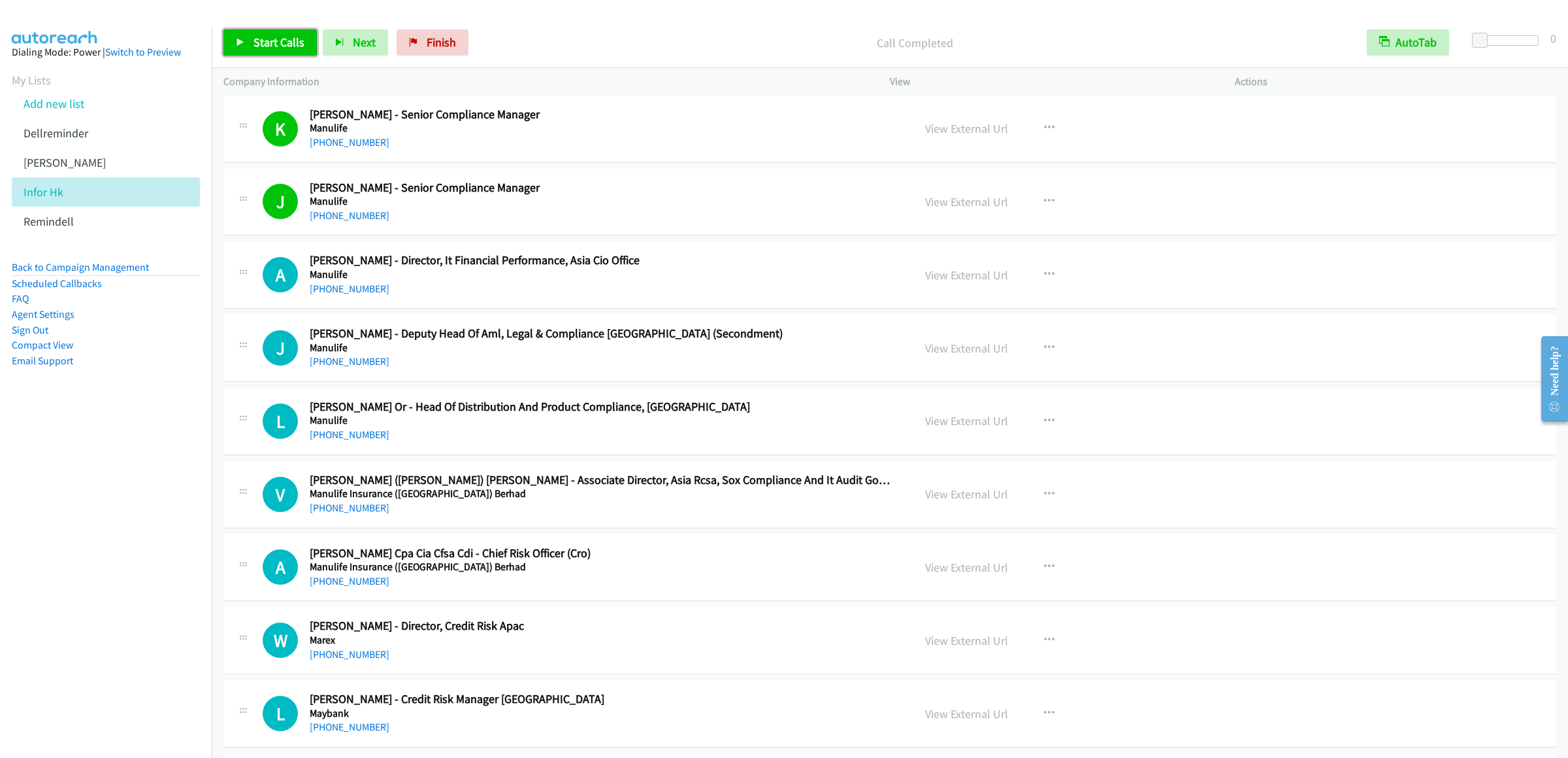
click at [265, 34] on link "Start Calls" at bounding box center [270, 42] width 93 height 26
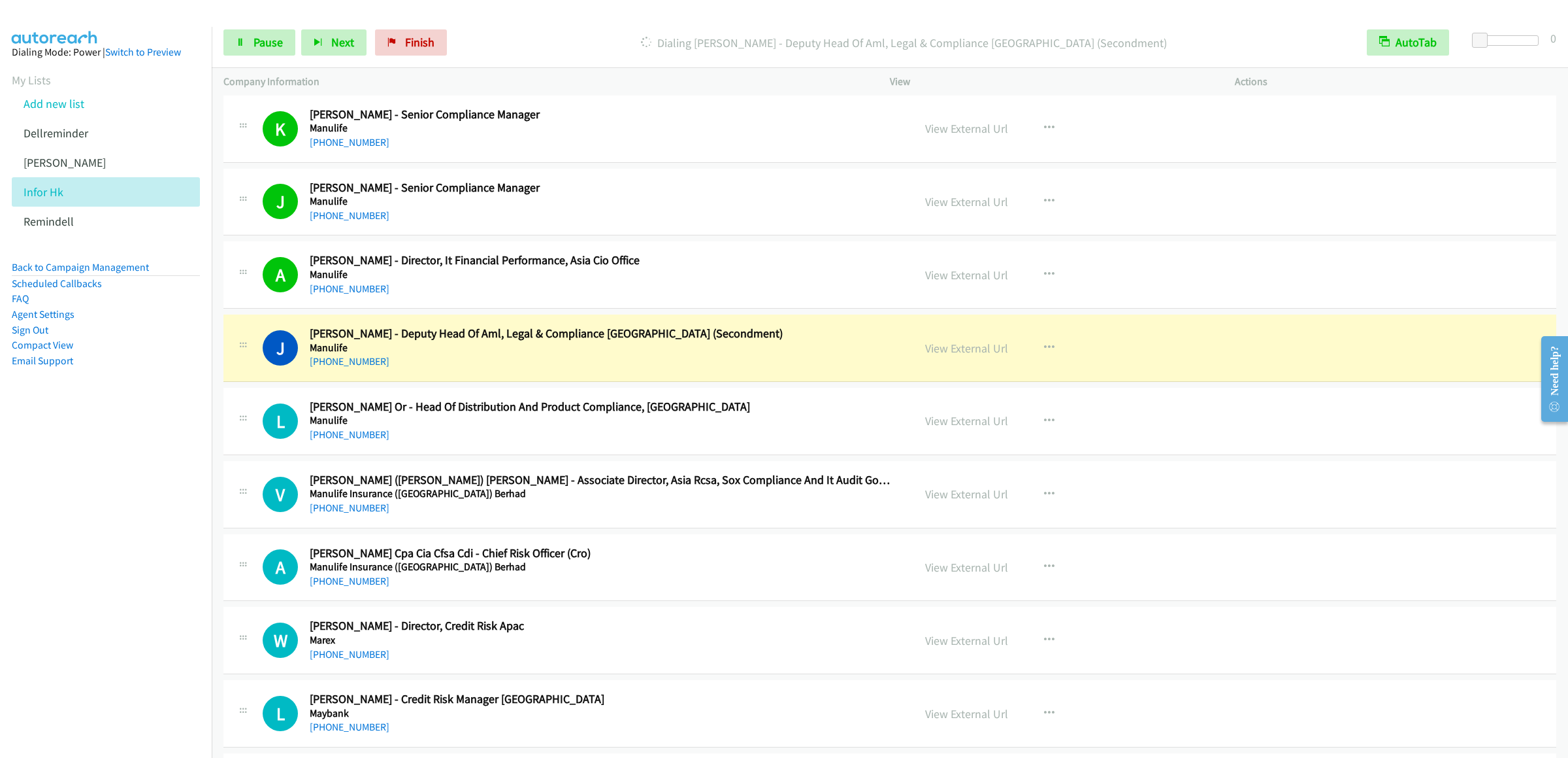
scroll to position [7077, 0]
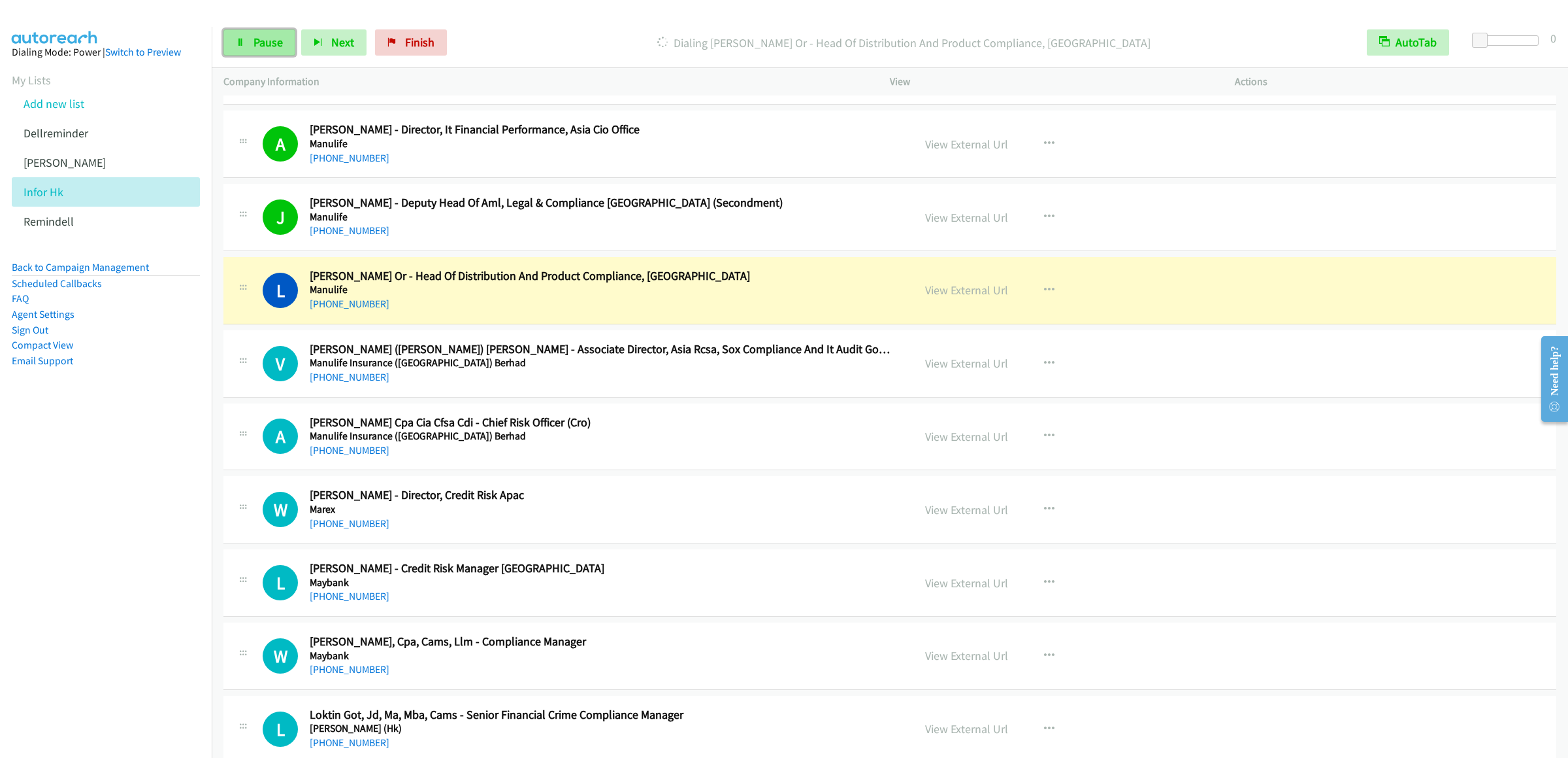
click at [269, 39] on span "Pause" at bounding box center [268, 42] width 29 height 15
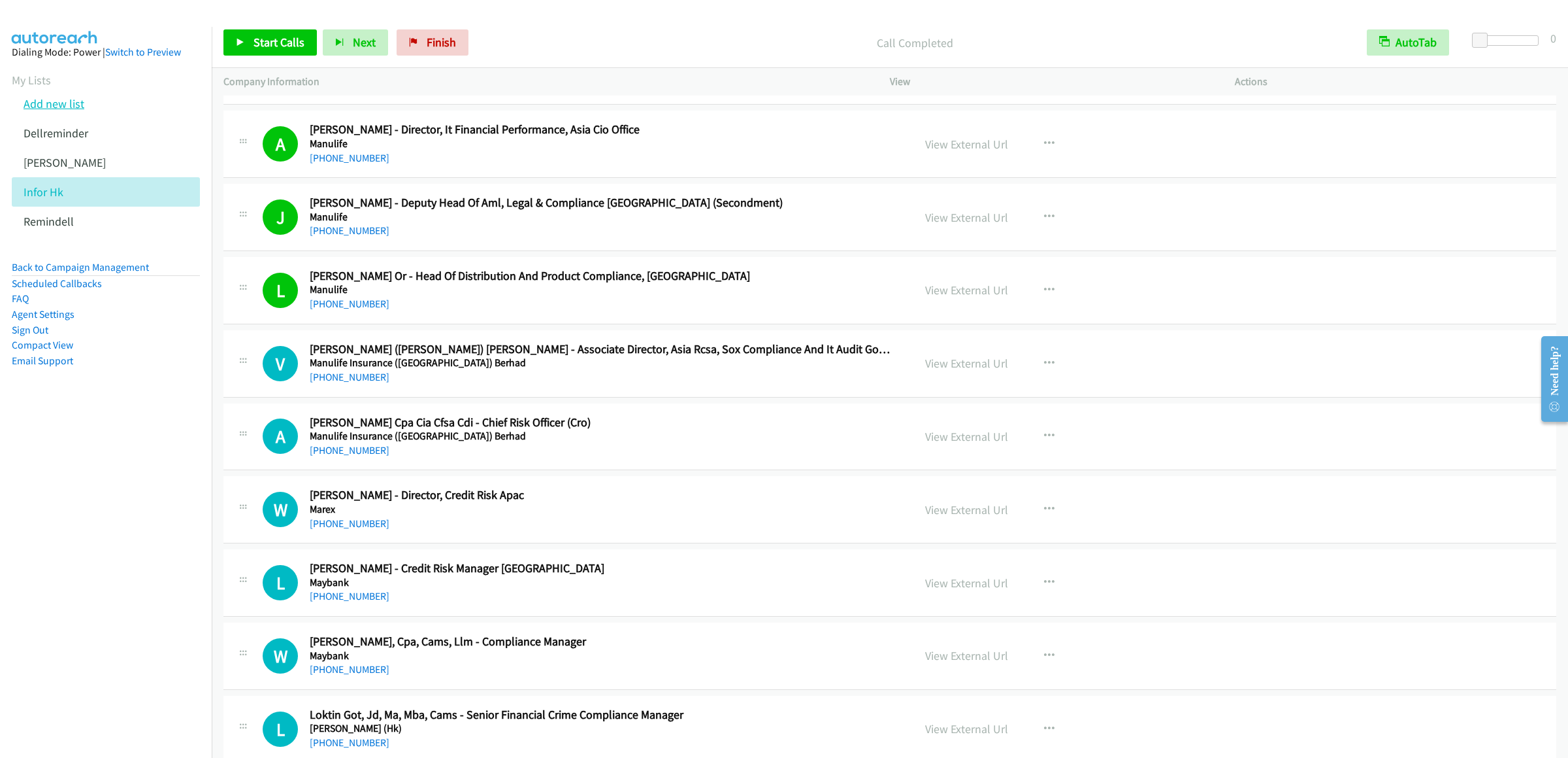
click at [63, 111] on link "Add new list" at bounding box center [54, 103] width 61 height 15
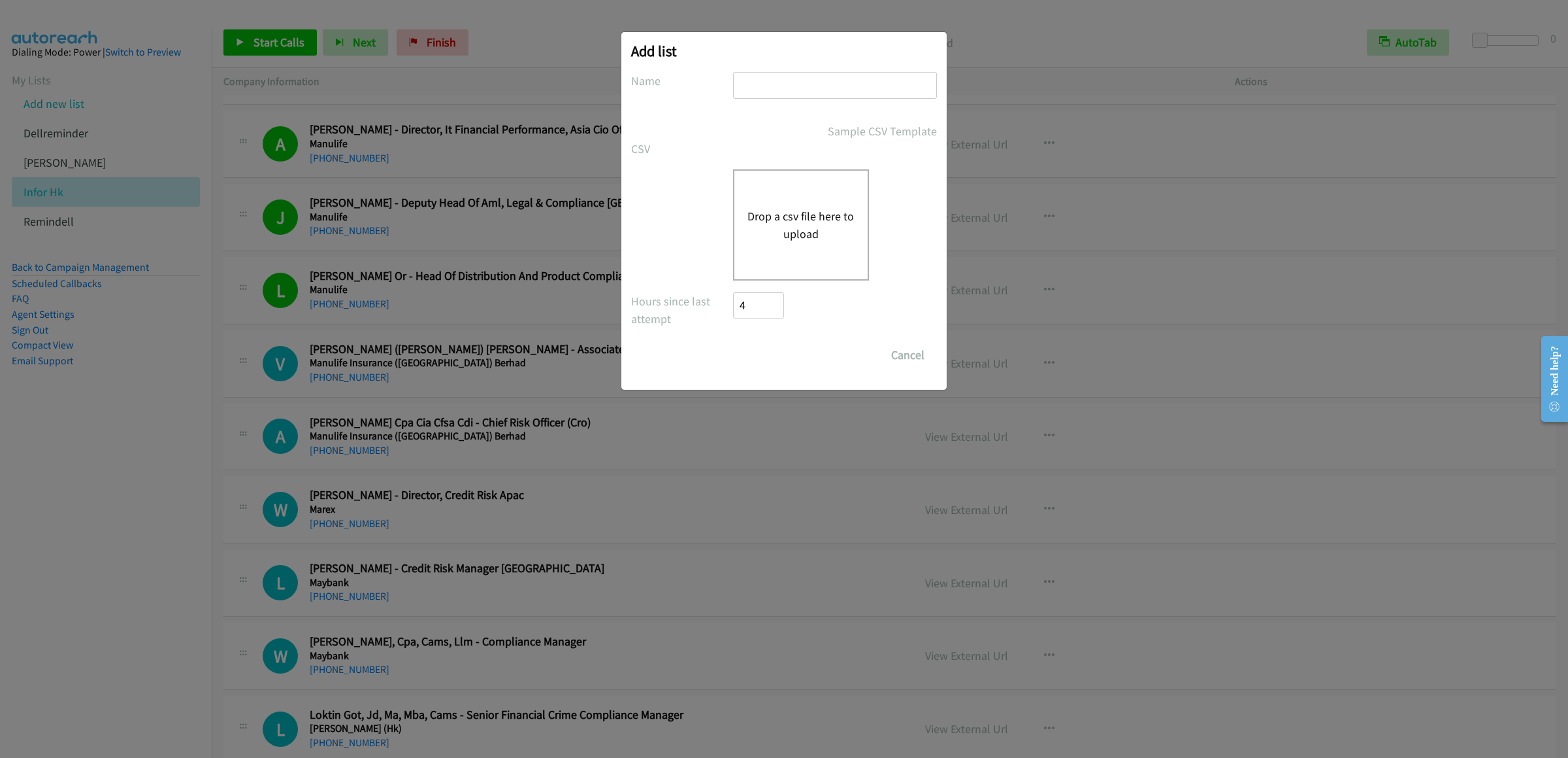
click at [839, 75] on input "text" at bounding box center [835, 85] width 204 height 26
type input "last dell"
click at [823, 222] on button "Drop a csv file here to upload" at bounding box center [801, 225] width 107 height 36
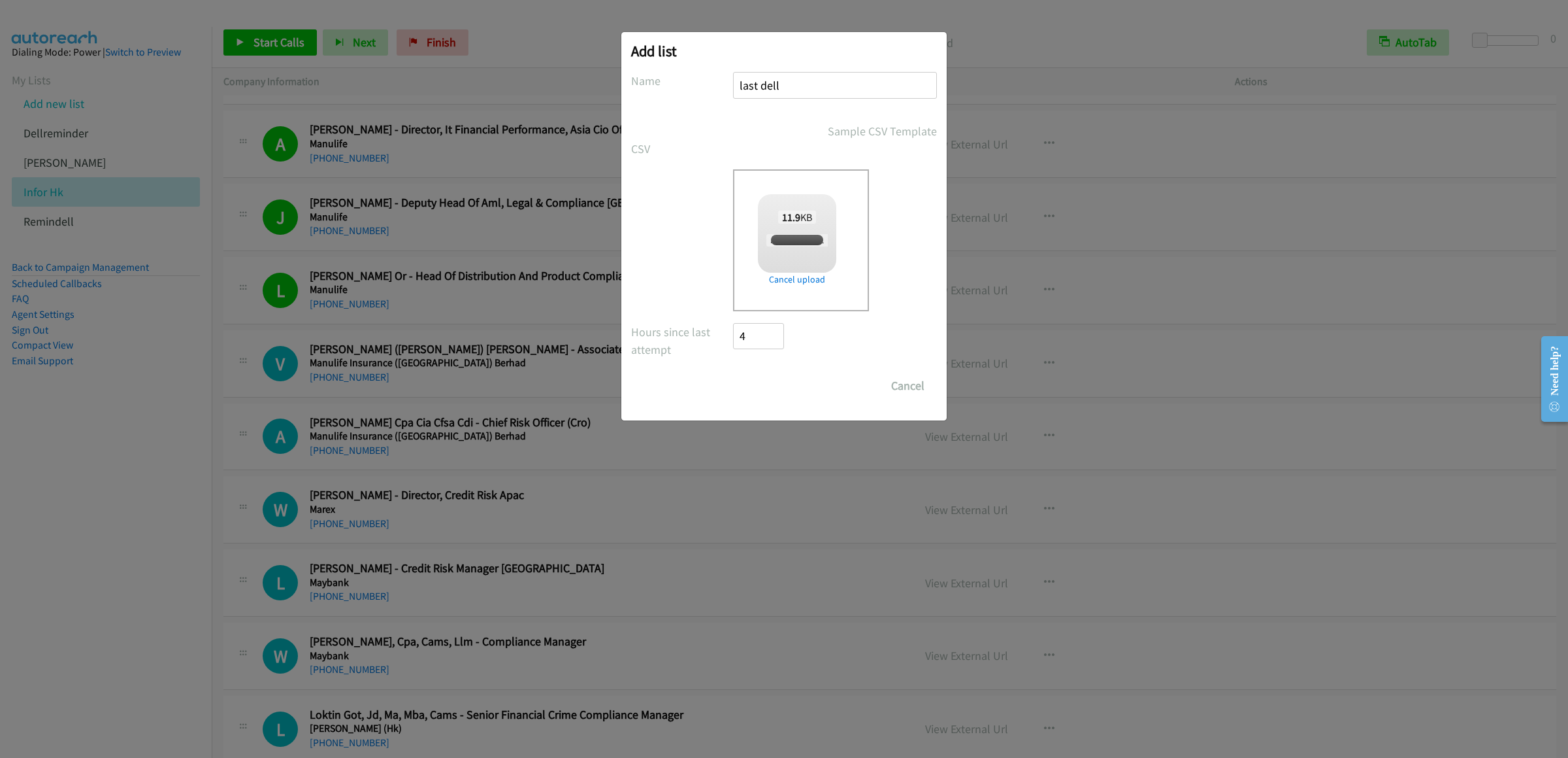
checkbox input "true"
drag, startPoint x: 764, startPoint y: 391, endPoint x: 736, endPoint y: 609, distance: 219.8
click at [764, 391] on input "Save List" at bounding box center [767, 386] width 69 height 26
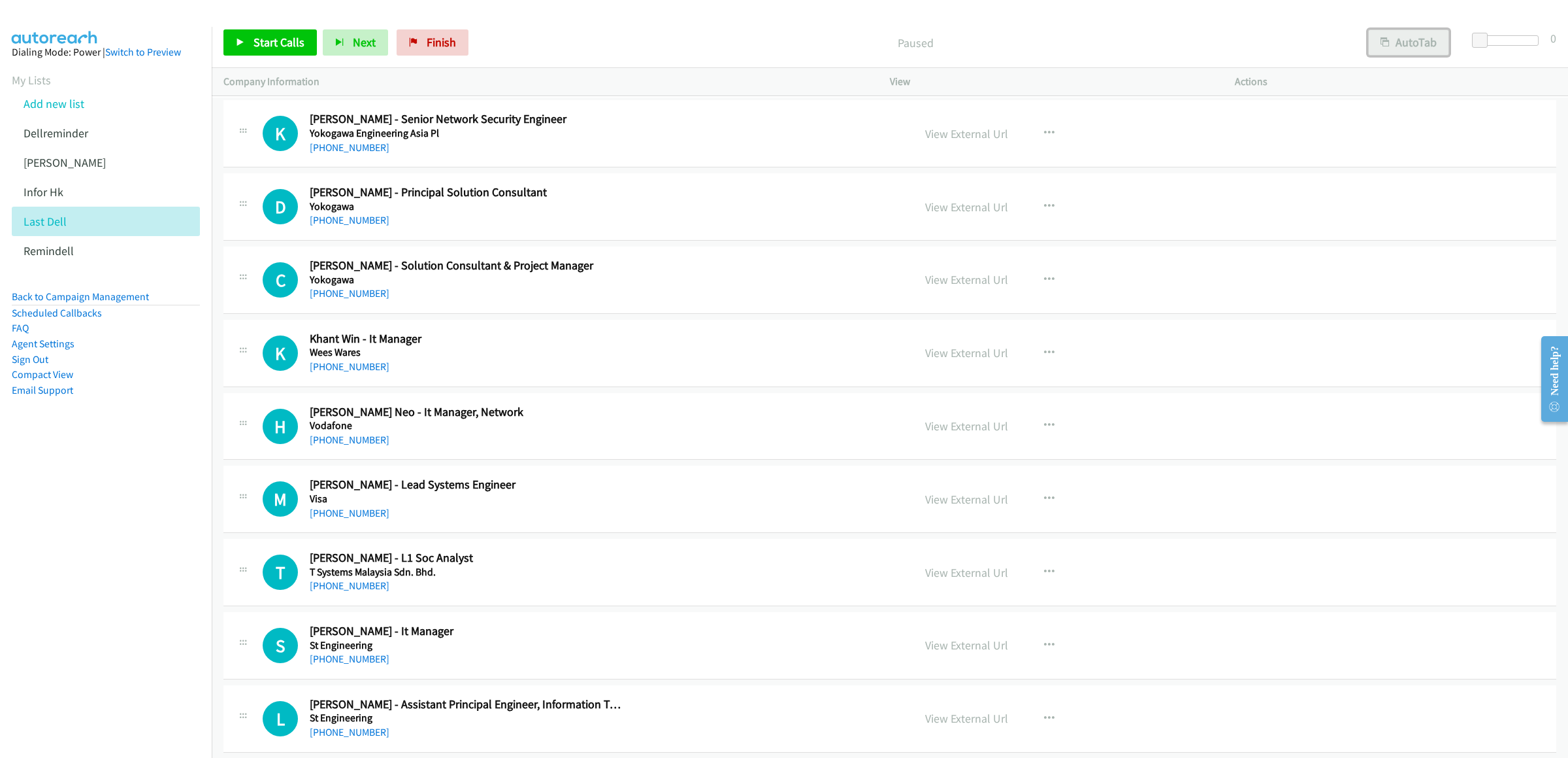
click at [1031, 39] on button "AutoTab" at bounding box center [1408, 42] width 81 height 26
click at [282, 25] on div "Start Calls Pause Next Finish Paused AutoTab AutoTab 0" at bounding box center [889, 43] width 1356 height 51
click at [274, 41] on span "Start Calls" at bounding box center [279, 42] width 51 height 15
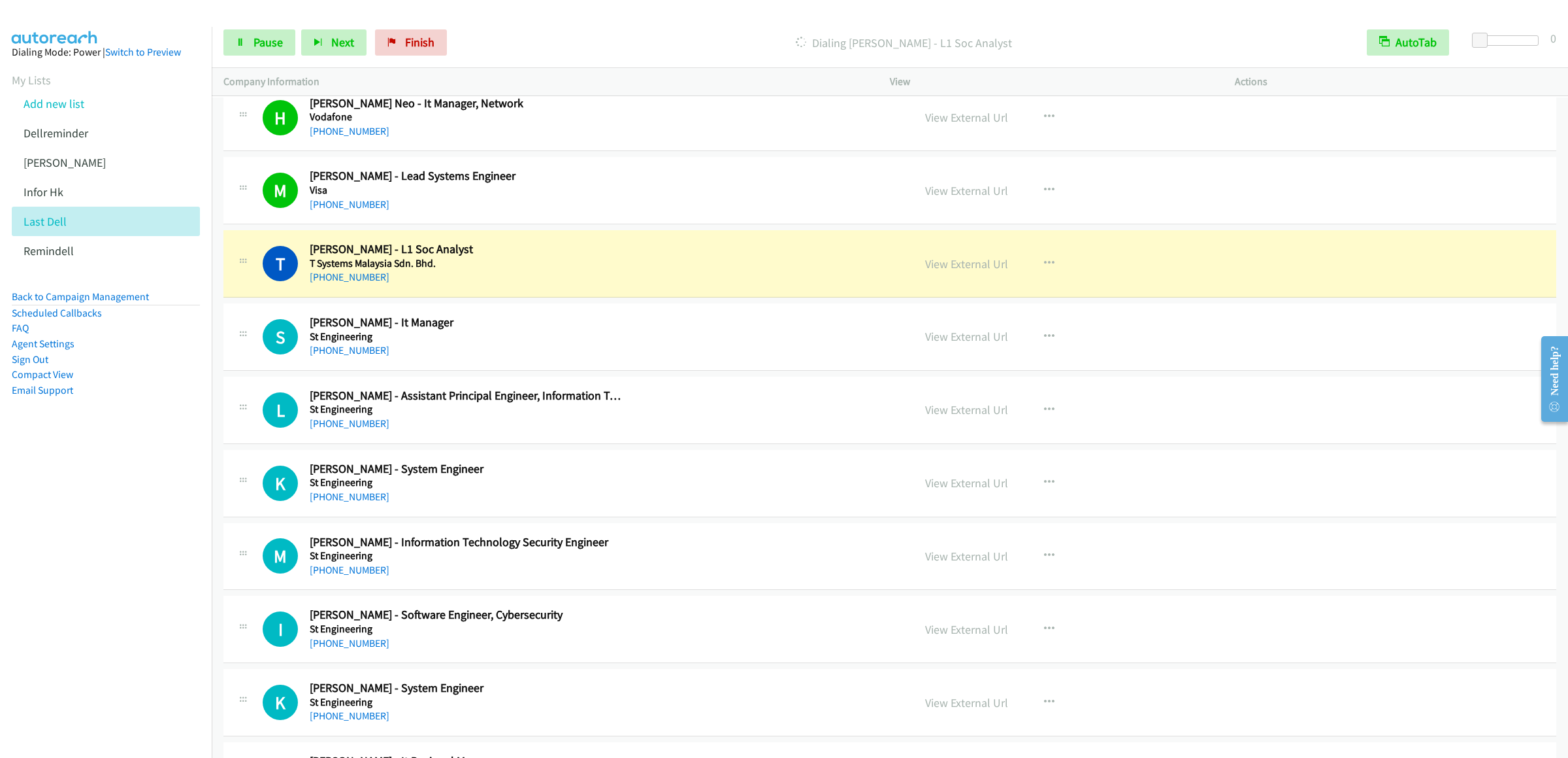
scroll to position [439, 0]
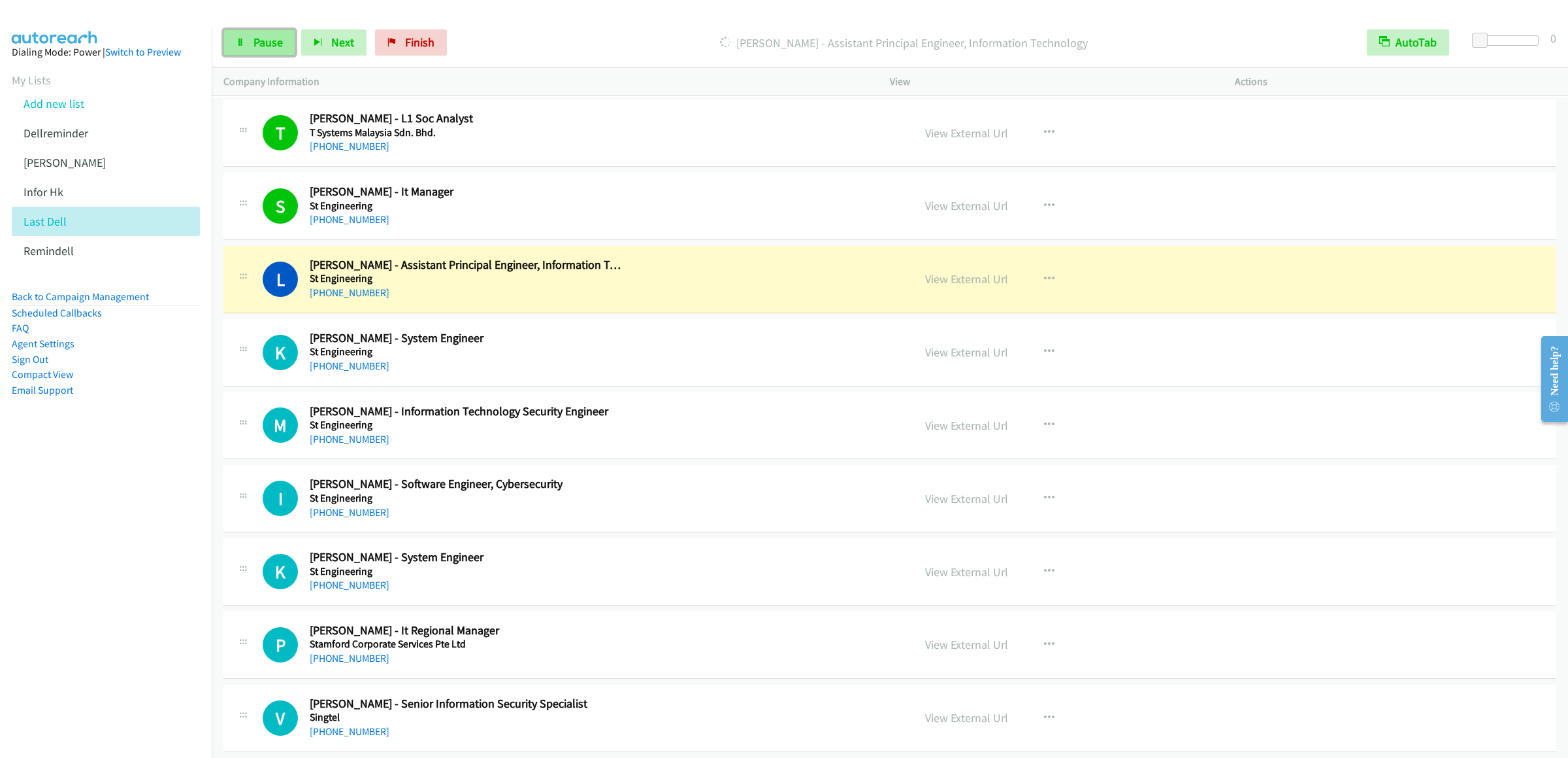
click at [247, 46] on link "Pause" at bounding box center [259, 42] width 71 height 26
click at [294, 50] on link "Start Calls" at bounding box center [270, 42] width 93 height 26
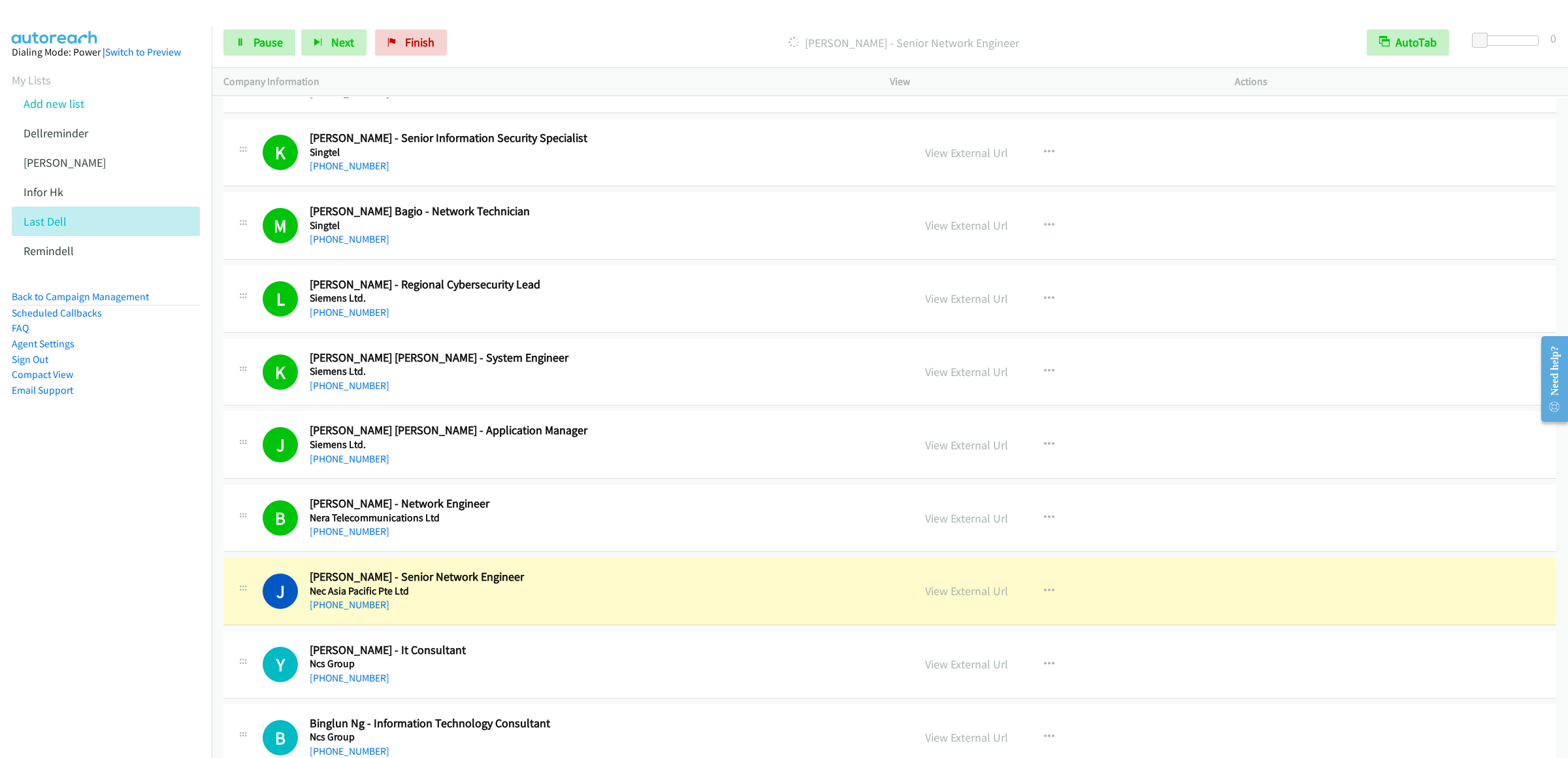
scroll to position [1616, 0]
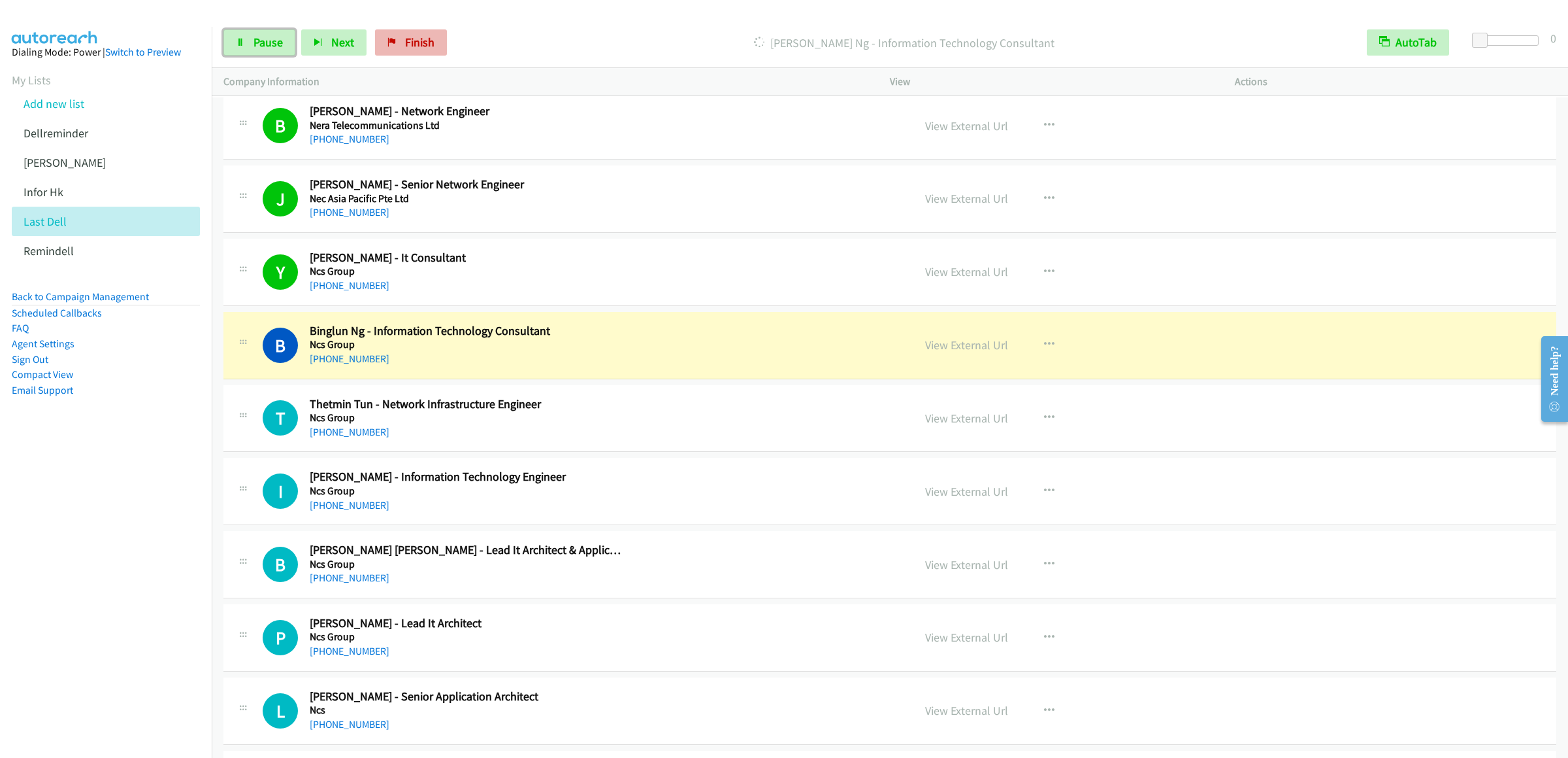
drag, startPoint x: 238, startPoint y: 43, endPoint x: 393, endPoint y: 43, distance: 155.0
click at [238, 43] on icon at bounding box center [241, 43] width 9 height 9
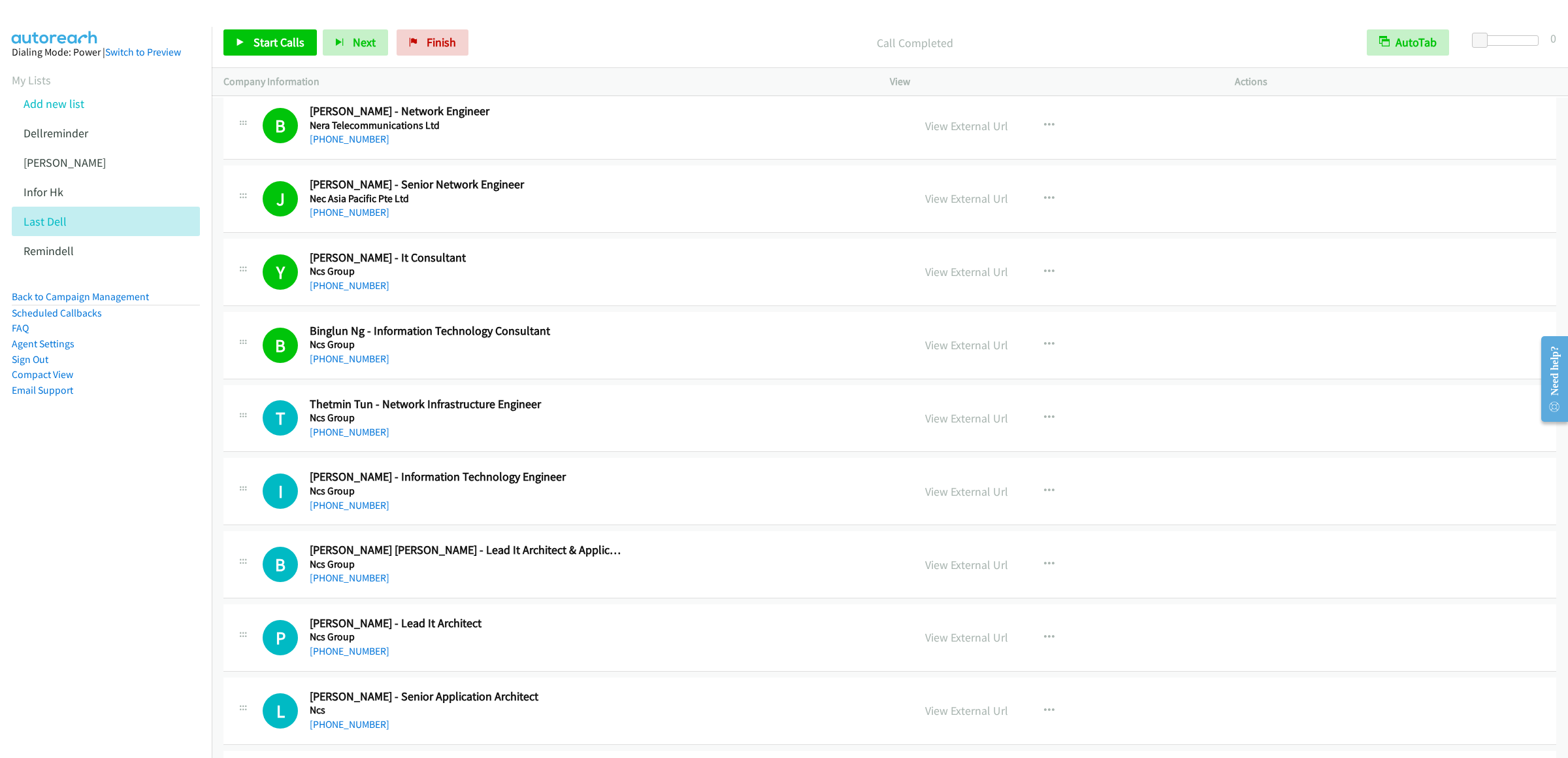
scroll to position [1877, 0]
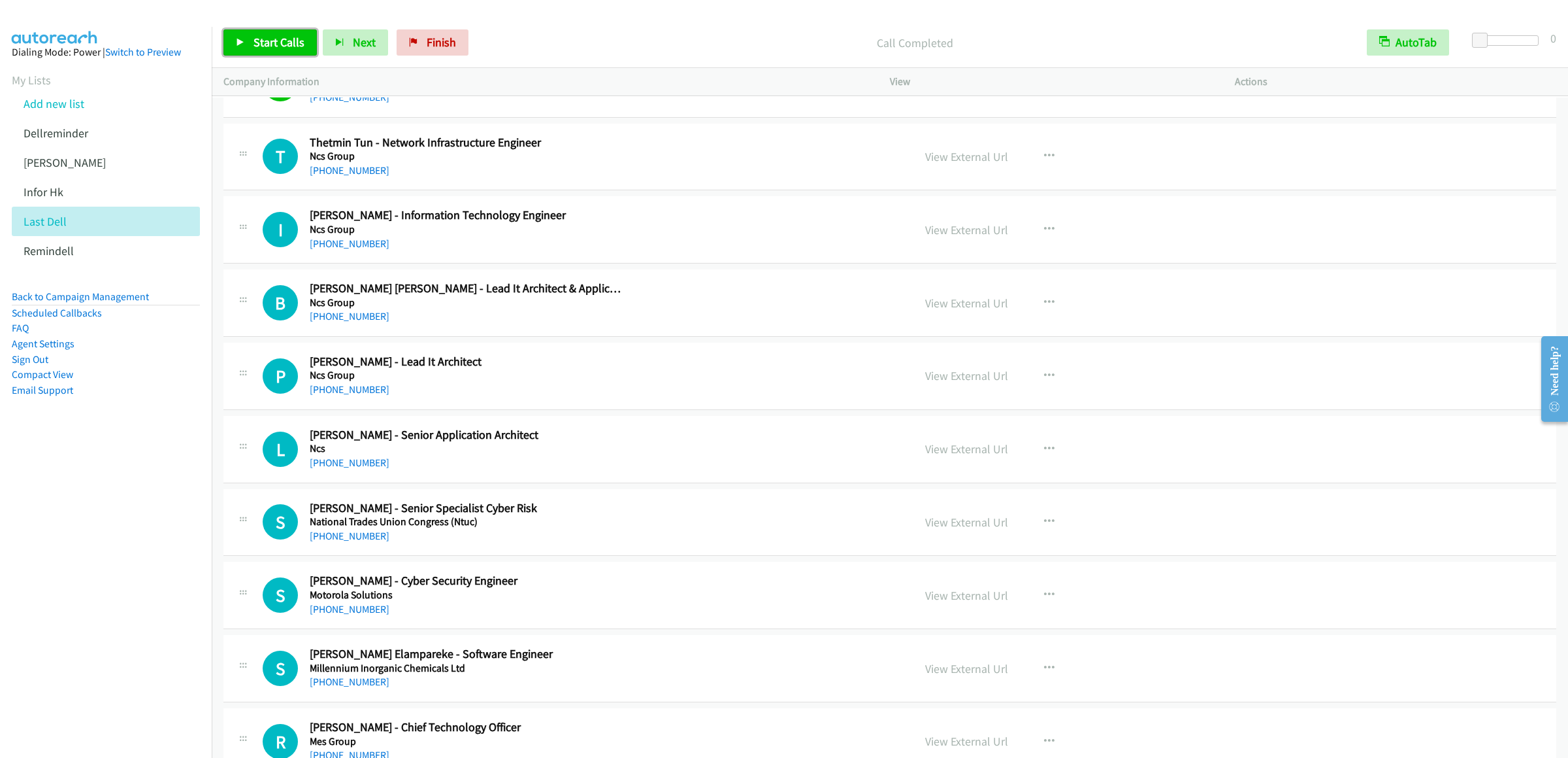
click at [247, 44] on link "Start Calls" at bounding box center [270, 42] width 93 height 26
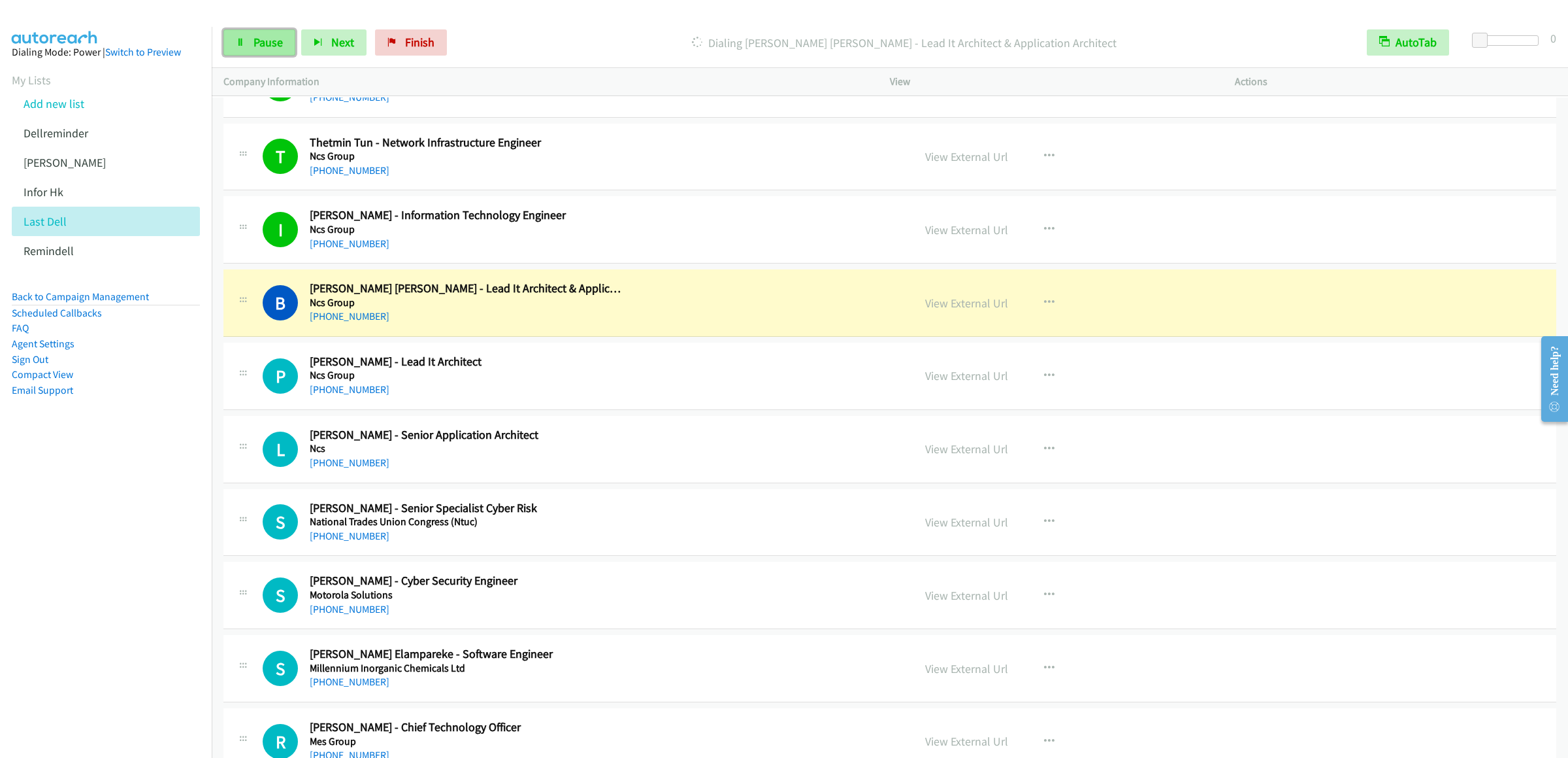
click at [243, 44] on icon at bounding box center [241, 43] width 9 height 9
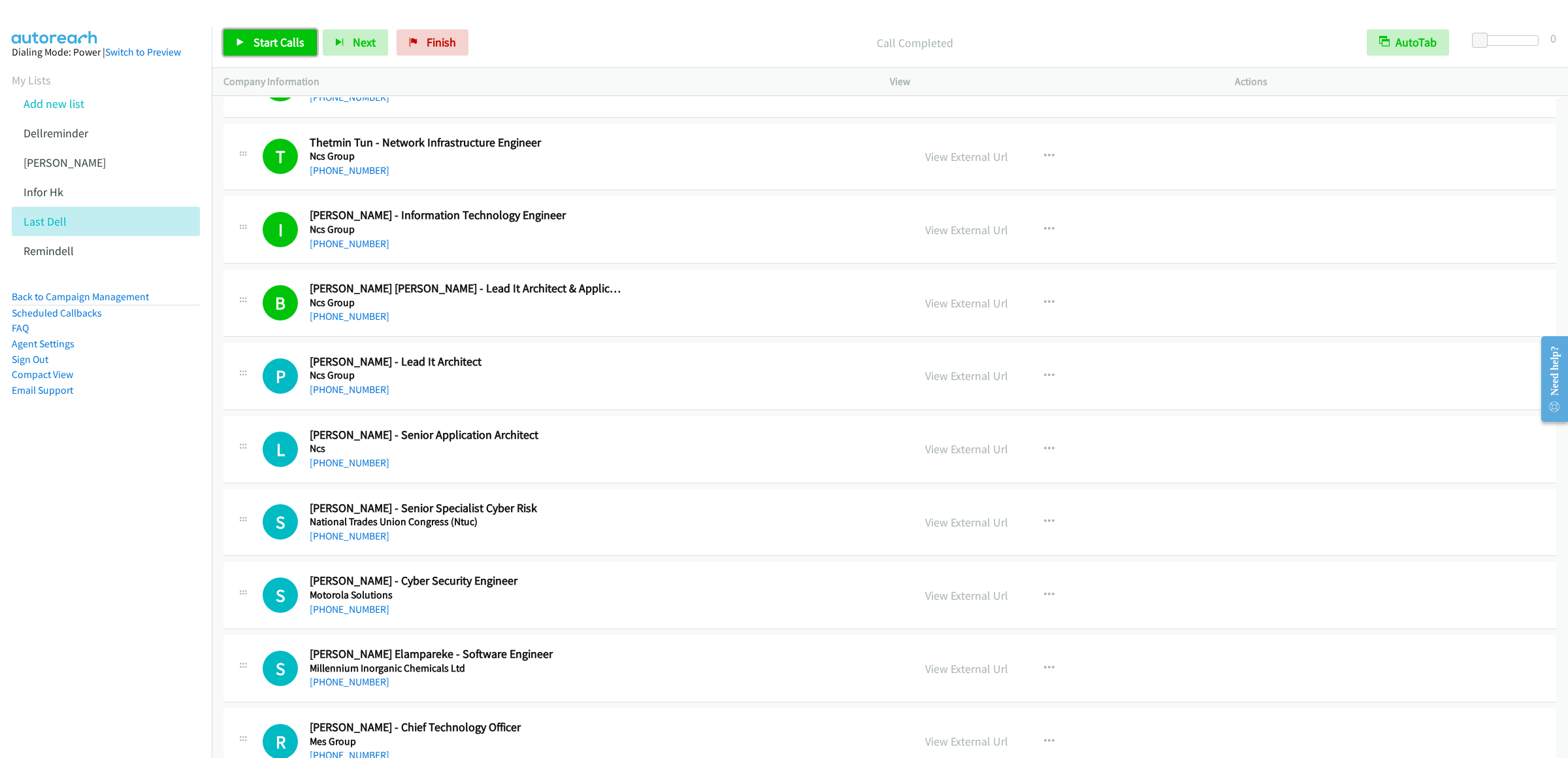
click at [245, 33] on link "Start Calls" at bounding box center [270, 42] width 93 height 26
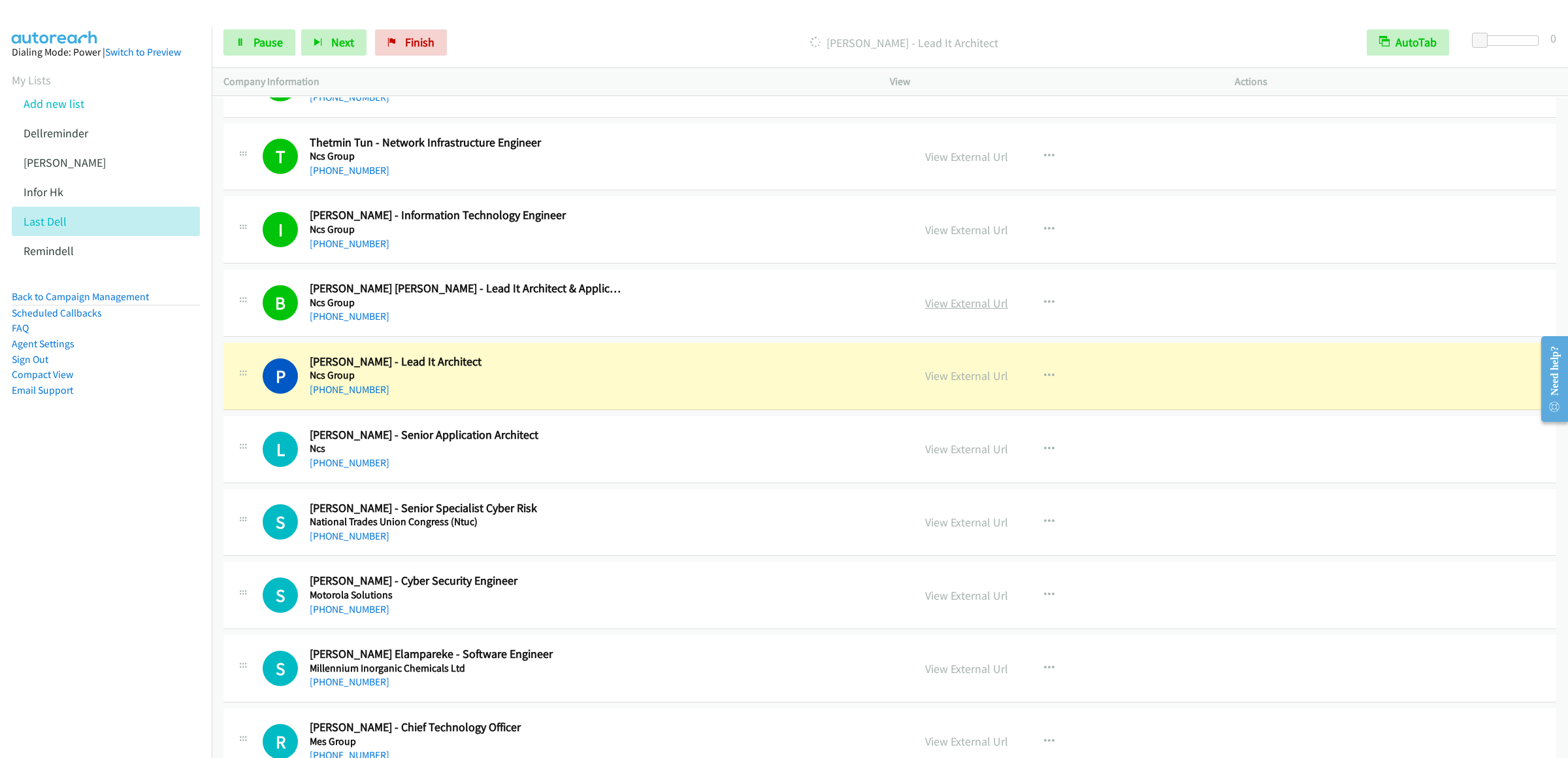
click at [949, 306] on link "View External Url" at bounding box center [966, 303] width 83 height 15
click at [251, 44] on link "Pause" at bounding box center [259, 42] width 71 height 26
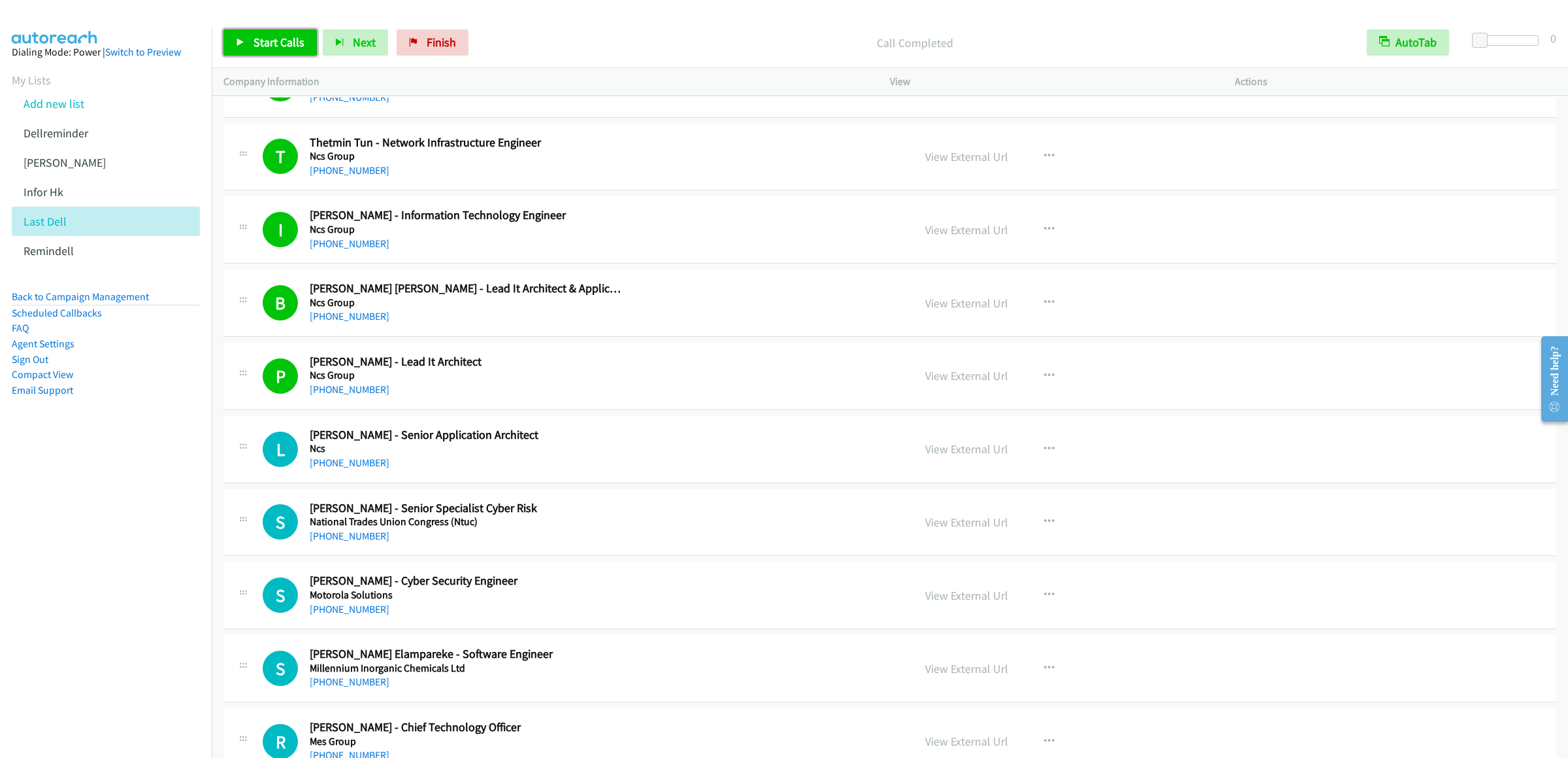
click at [261, 48] on span "Start Calls" at bounding box center [279, 42] width 51 height 15
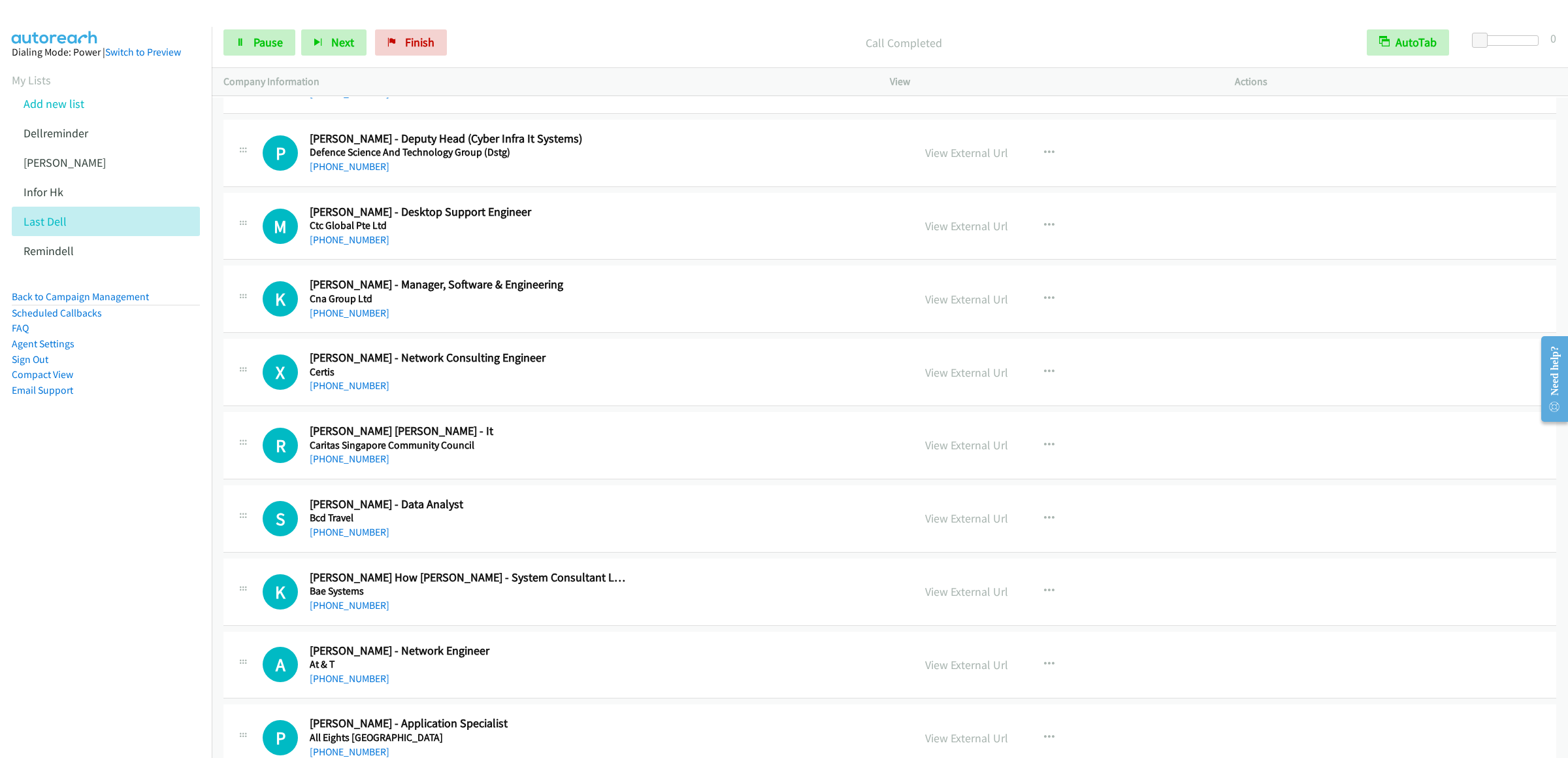
scroll to position [3838, 0]
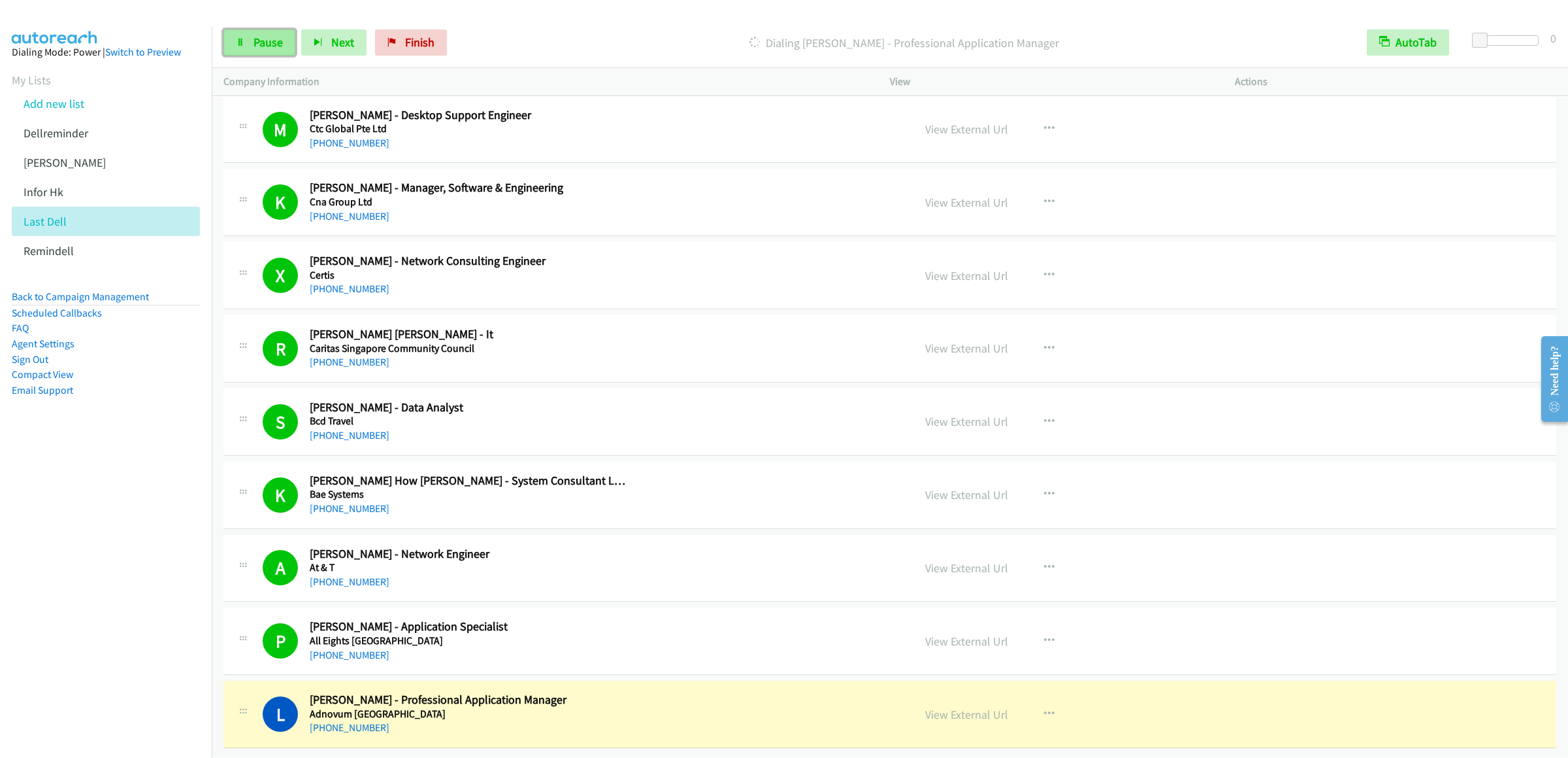
click at [240, 50] on link "Pause" at bounding box center [259, 42] width 71 height 26
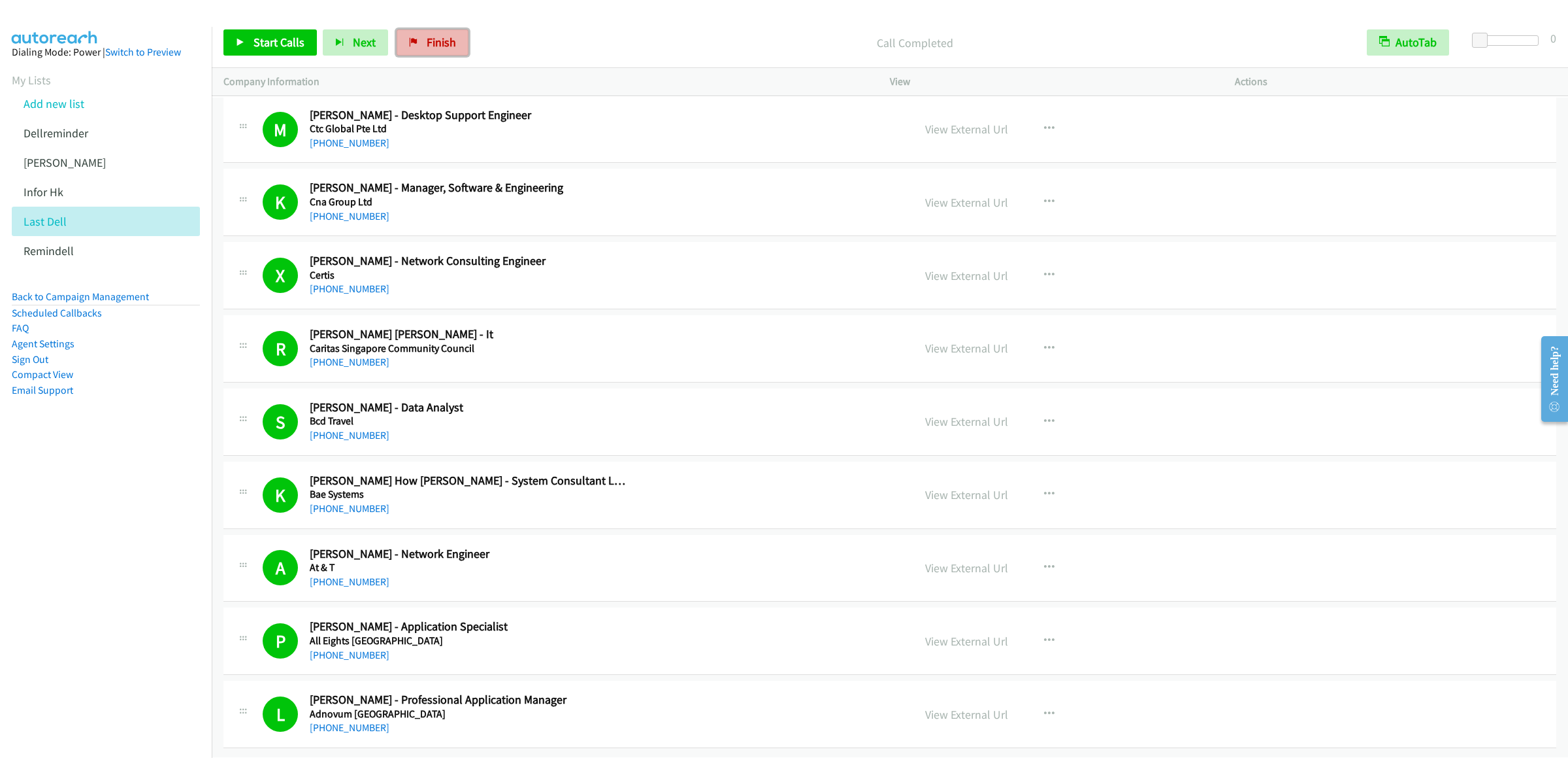
click at [436, 32] on link "Finish" at bounding box center [432, 42] width 71 height 26
